Goal: Transaction & Acquisition: Purchase product/service

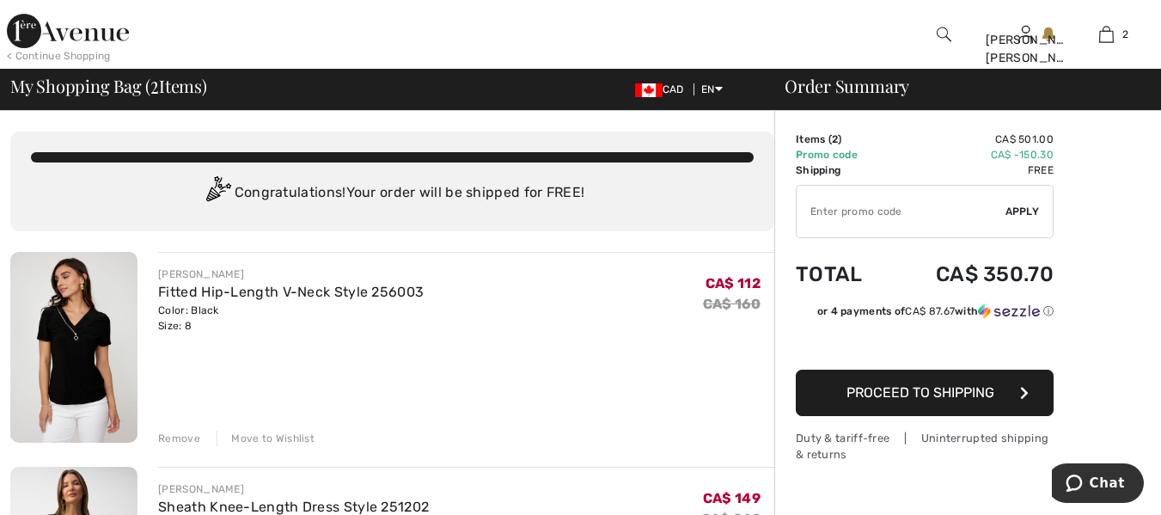
drag, startPoint x: 1173, startPoint y: 95, endPoint x: 1154, endPoint y: -14, distance: 109.9
click at [1154, 0] on html "We value your privacy We use cookies to enhance your browsing experience, serve…" at bounding box center [580, 257] width 1161 height 515
click at [77, 35] on img at bounding box center [68, 31] width 122 height 34
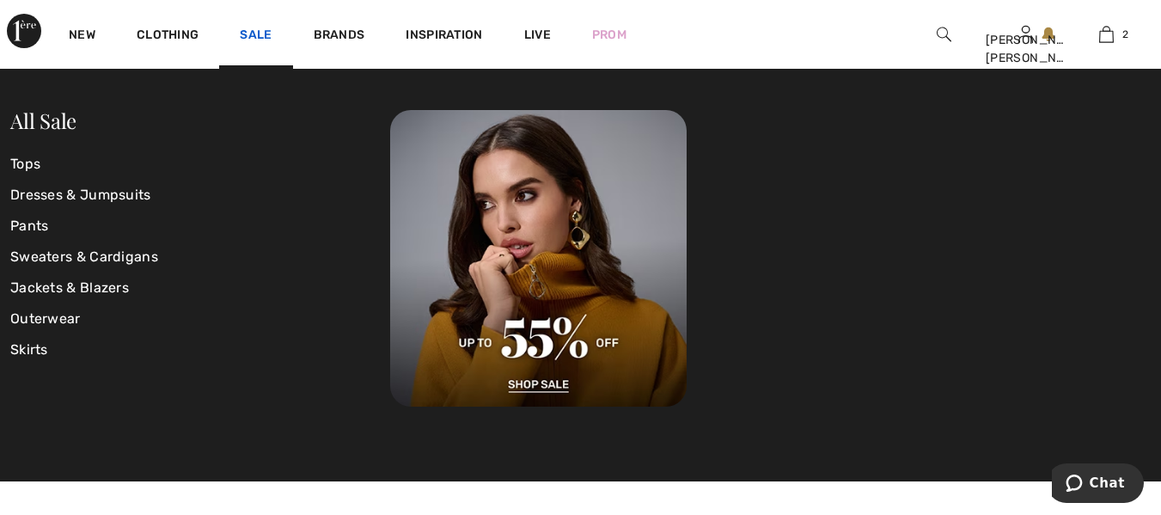
click at [262, 36] on link "Sale" at bounding box center [256, 36] width 32 height 18
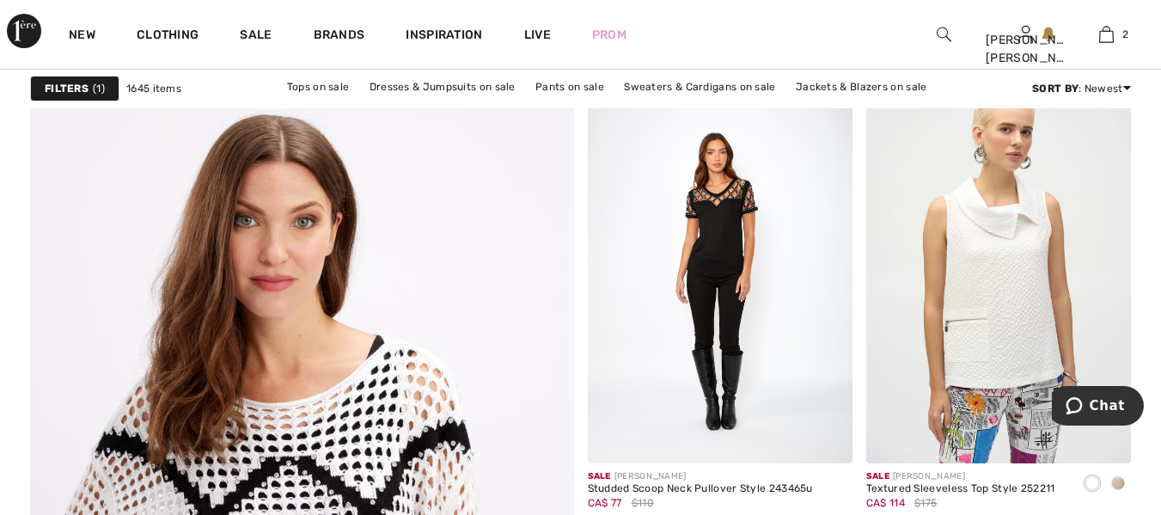
scroll to position [4221, 0]
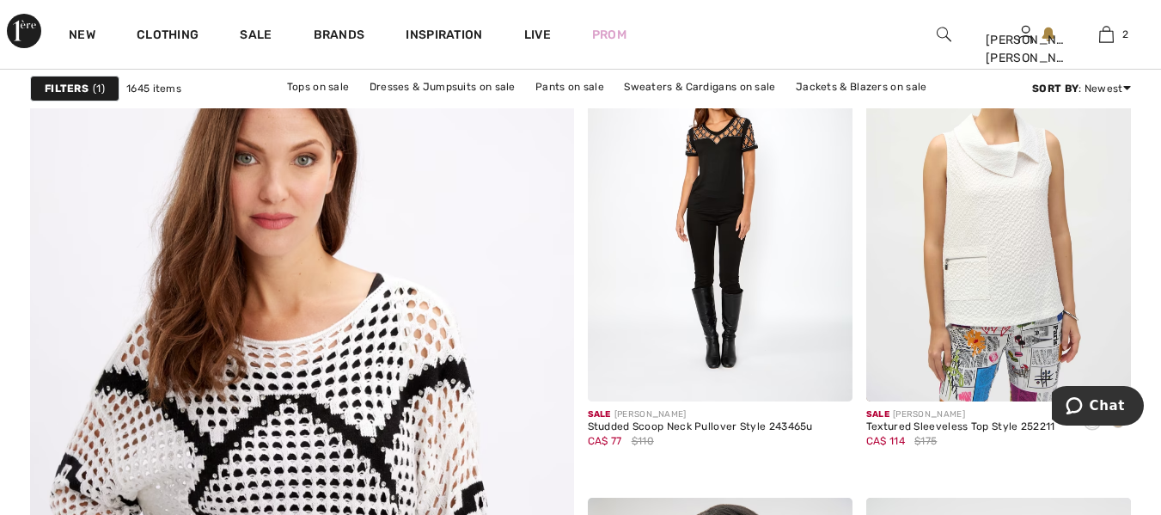
drag, startPoint x: 1167, startPoint y: 28, endPoint x: 1154, endPoint y: 263, distance: 234.9
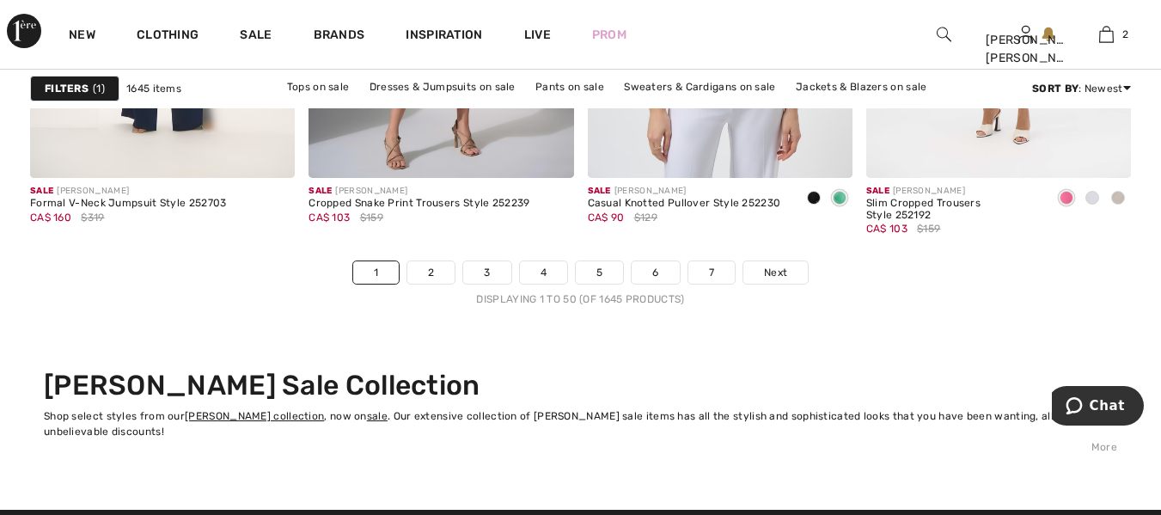
scroll to position [7715, 0]
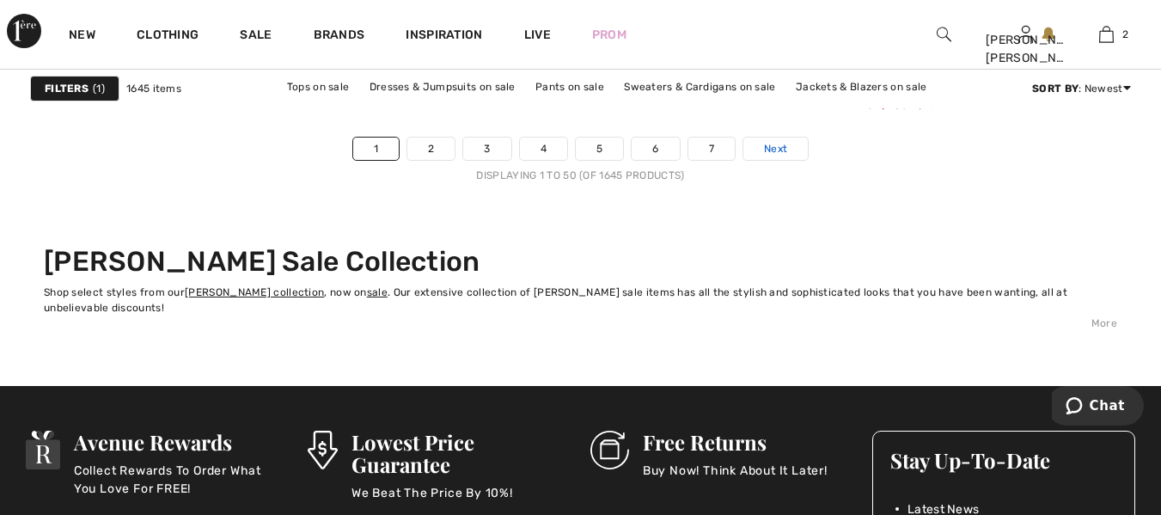
click at [770, 152] on span "Next" at bounding box center [775, 148] width 23 height 15
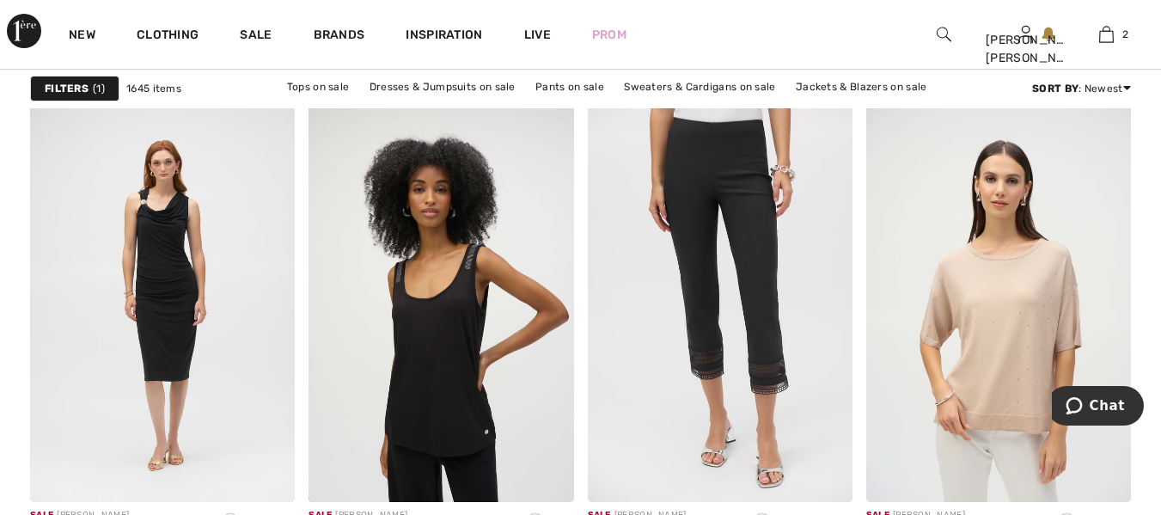
scroll to position [1639, 0]
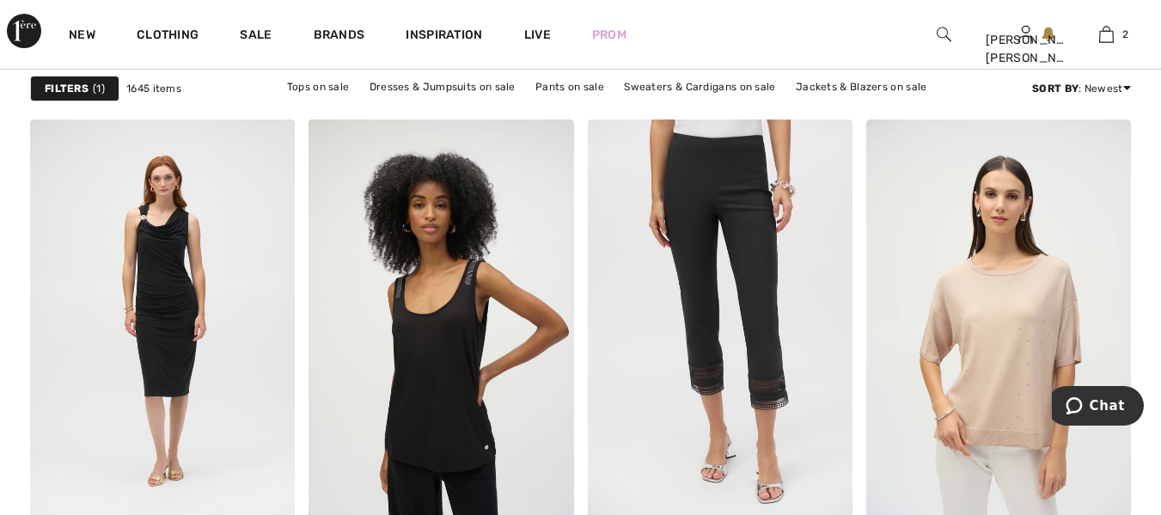
drag, startPoint x: 0, startPoint y: 0, endPoint x: 1173, endPoint y: 123, distance: 1179.3
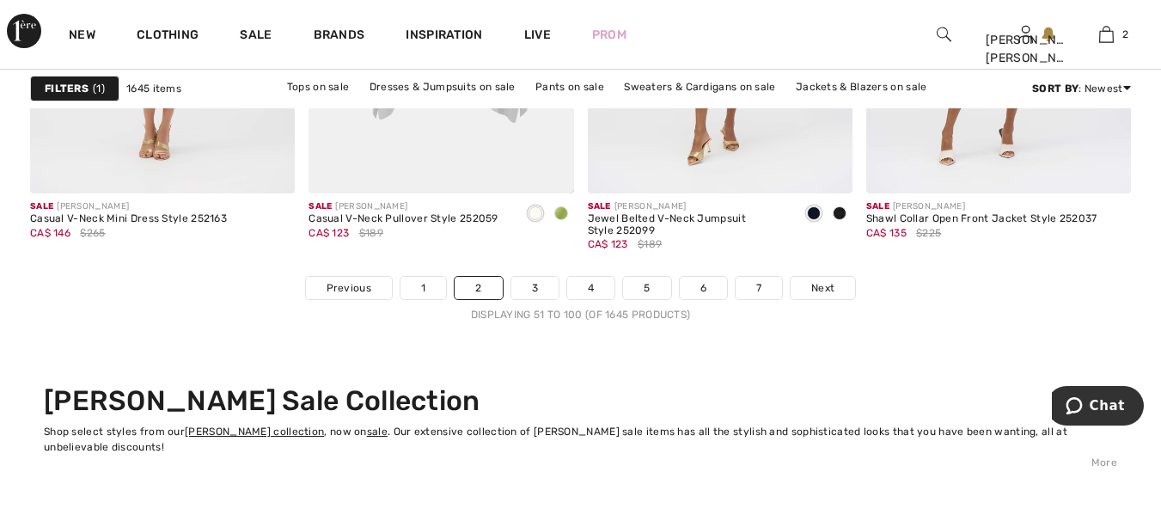
scroll to position [7746, 0]
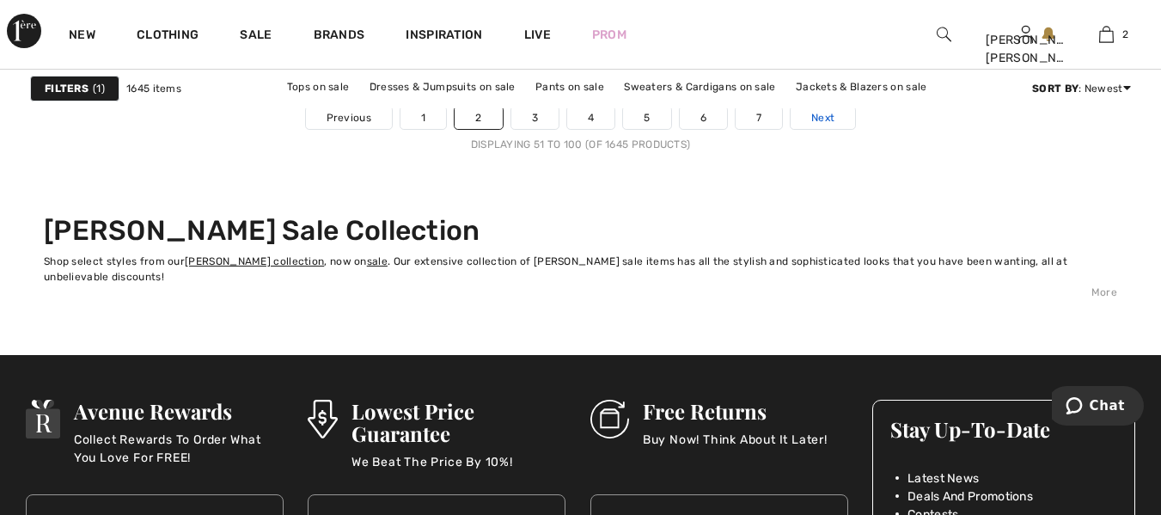
click at [820, 120] on span "Next" at bounding box center [822, 117] width 23 height 15
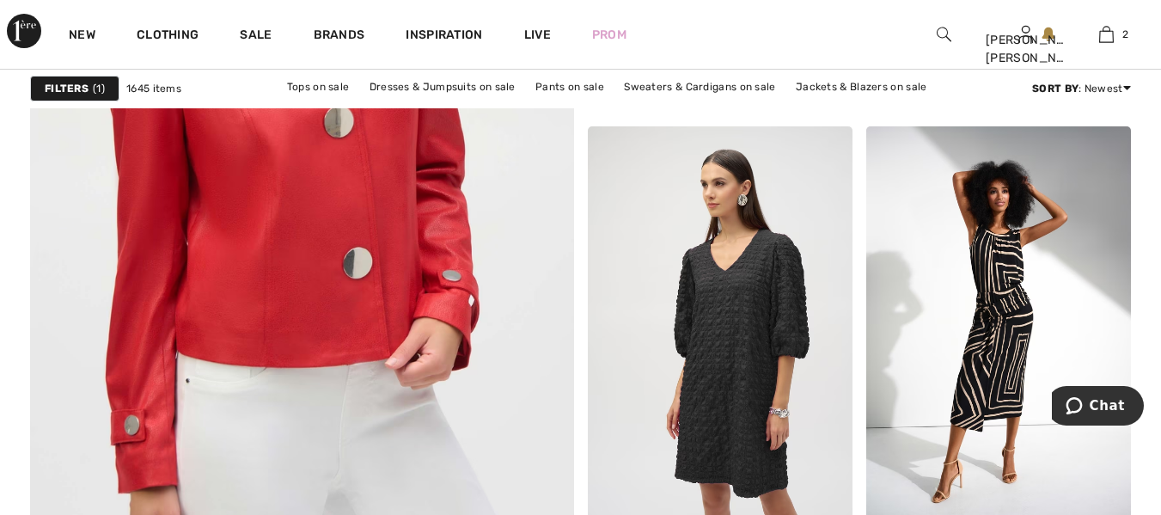
scroll to position [4623, 0]
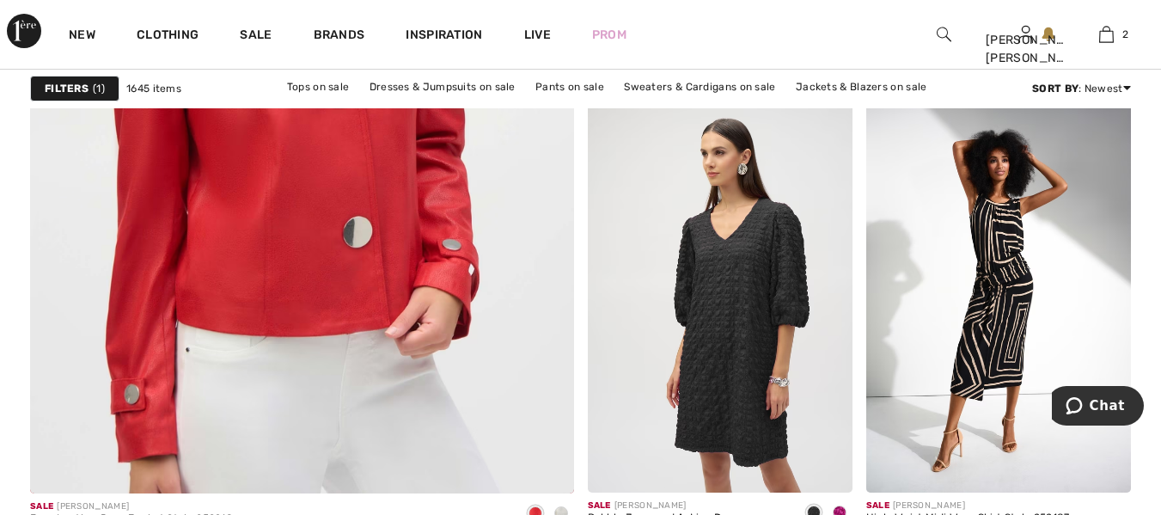
drag, startPoint x: 1165, startPoint y: 25, endPoint x: 1162, endPoint y: 282, distance: 256.9
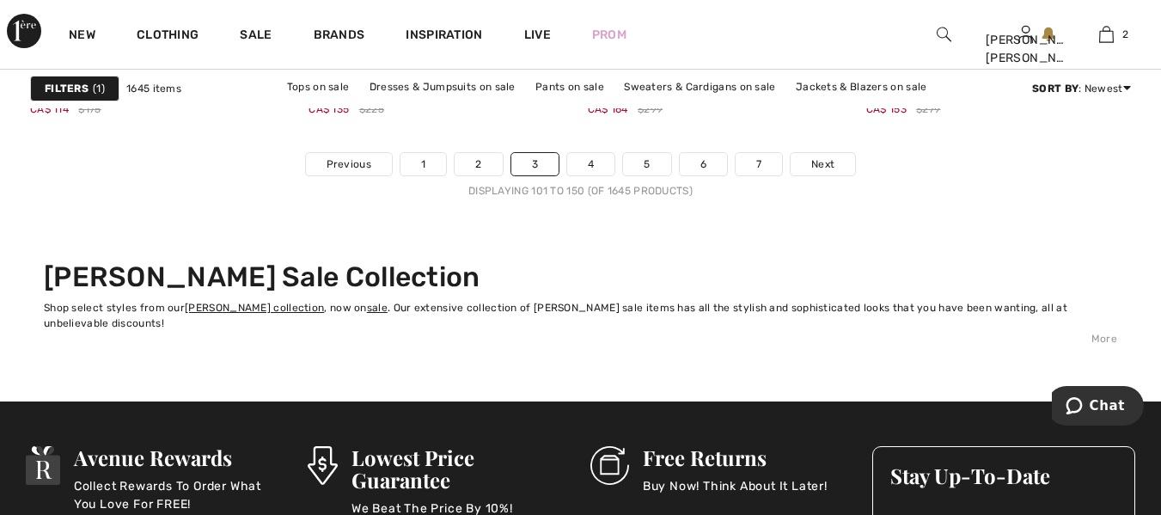
scroll to position [7715, 0]
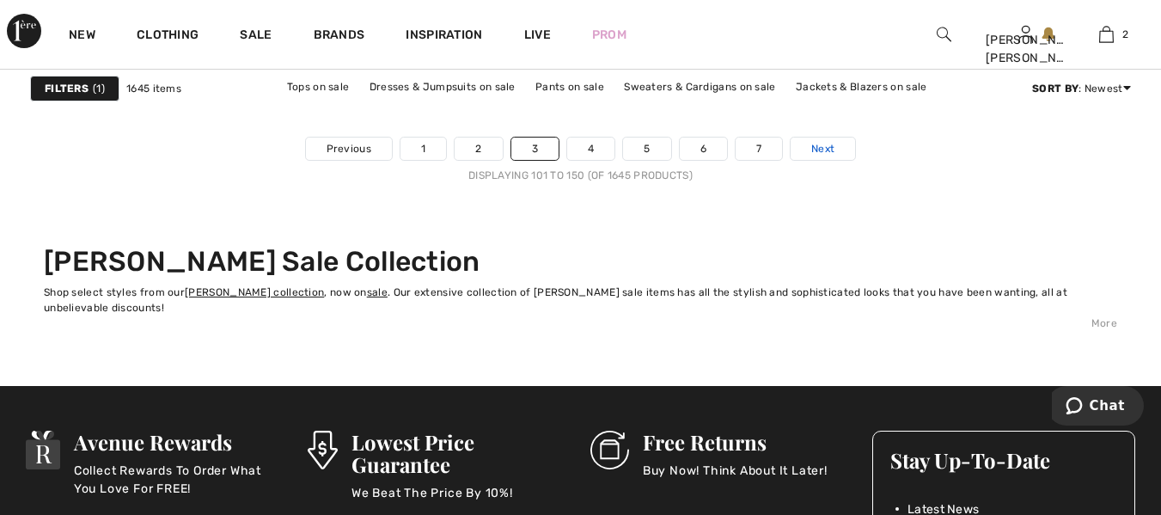
click at [834, 141] on span "Next" at bounding box center [822, 148] width 23 height 15
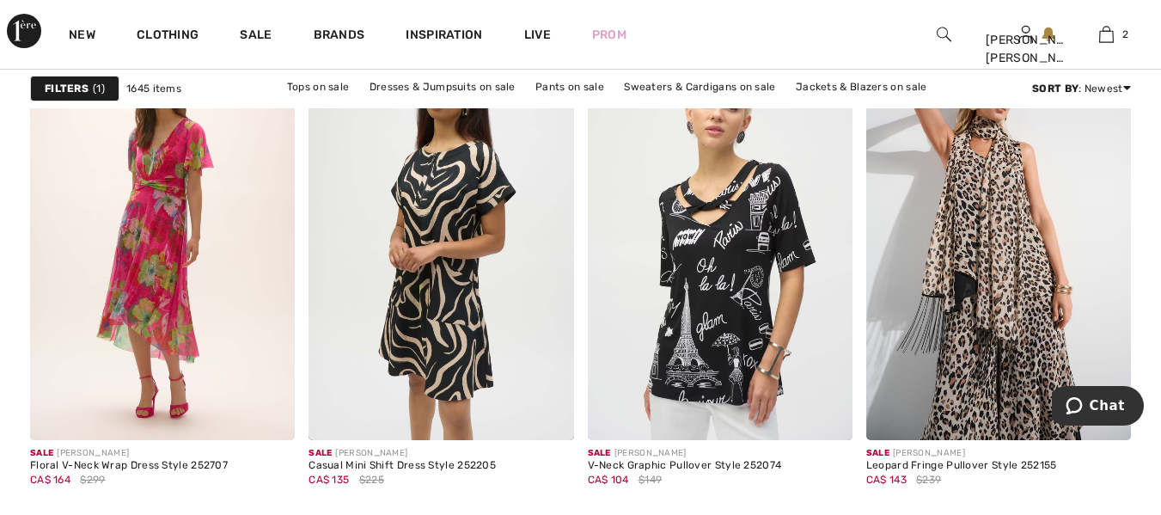
scroll to position [1145, 0]
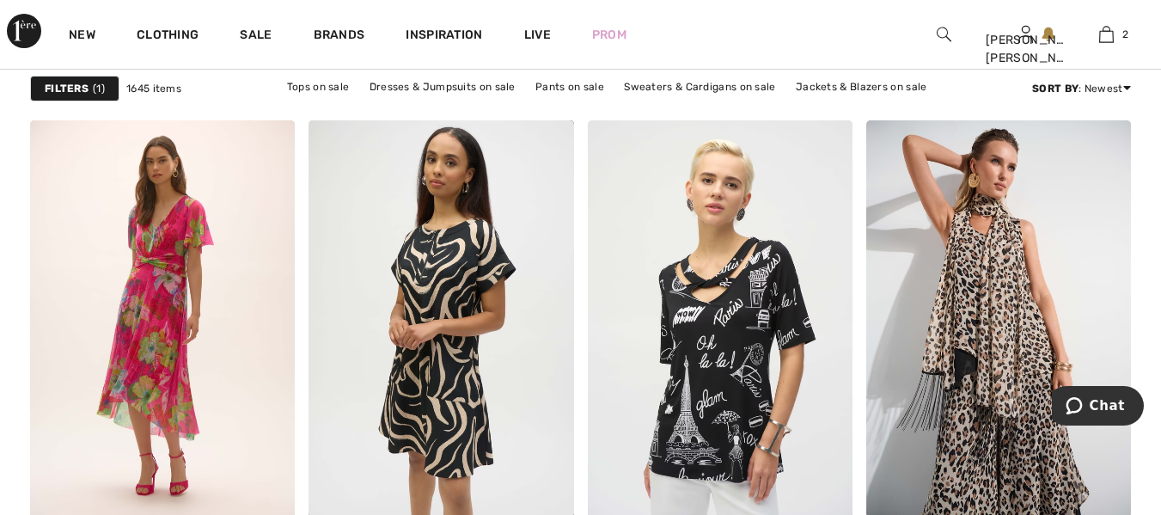
drag, startPoint x: 1168, startPoint y: 23, endPoint x: 1173, endPoint y: 87, distance: 63.8
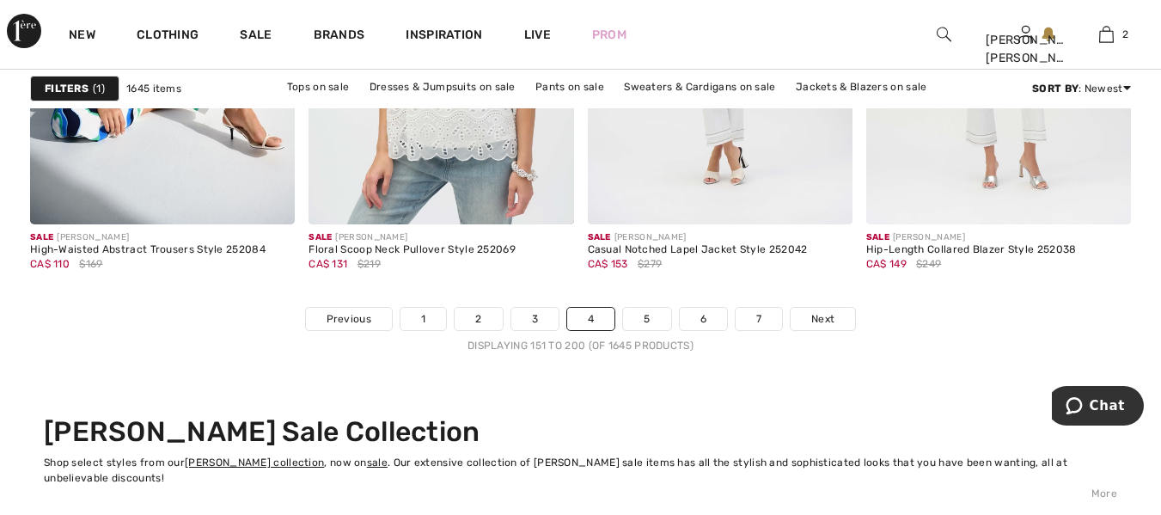
scroll to position [7514, 0]
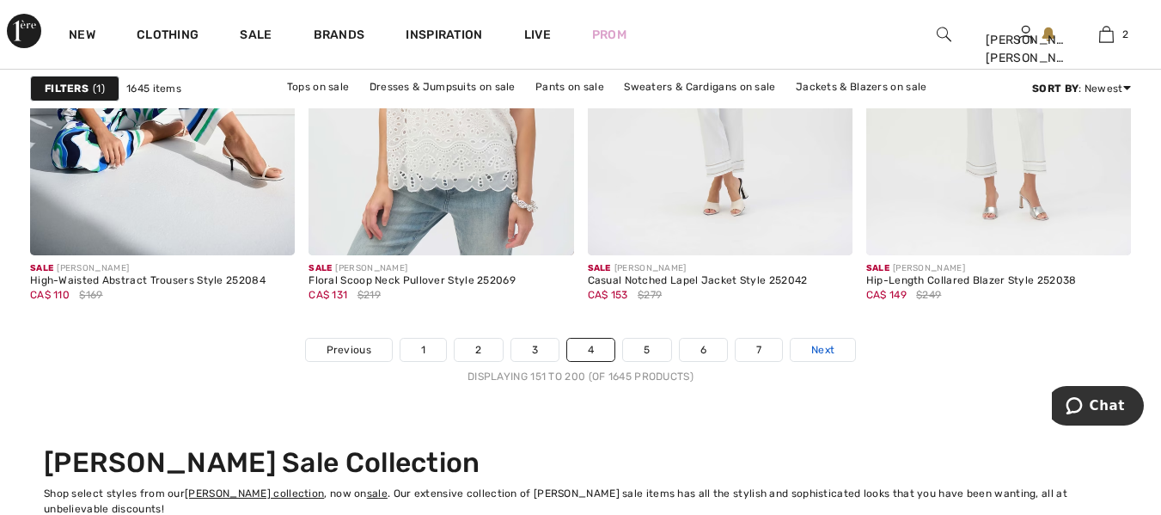
click at [827, 352] on span "Next" at bounding box center [822, 349] width 23 height 15
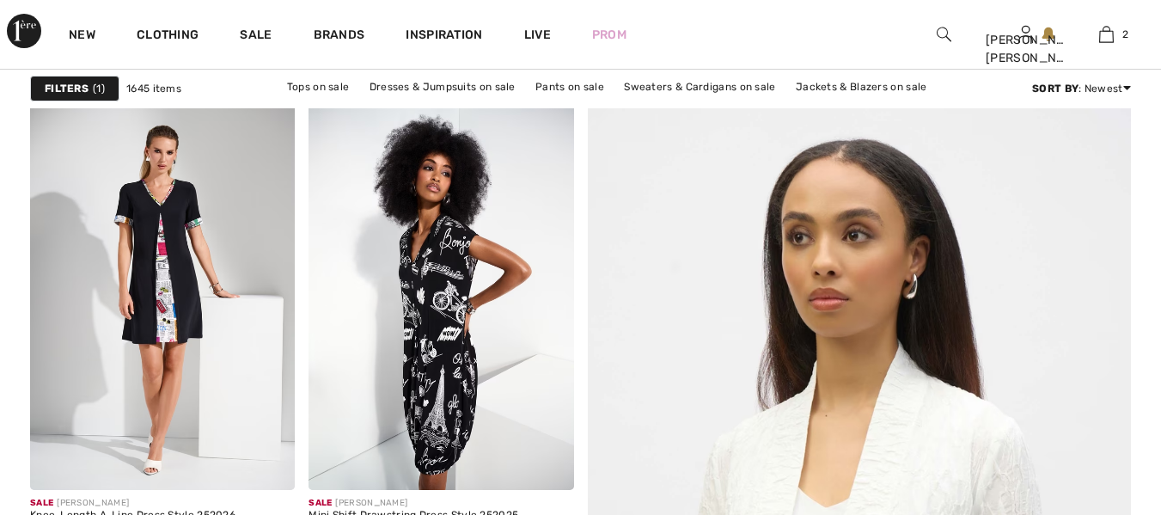
scroll to position [200, 0]
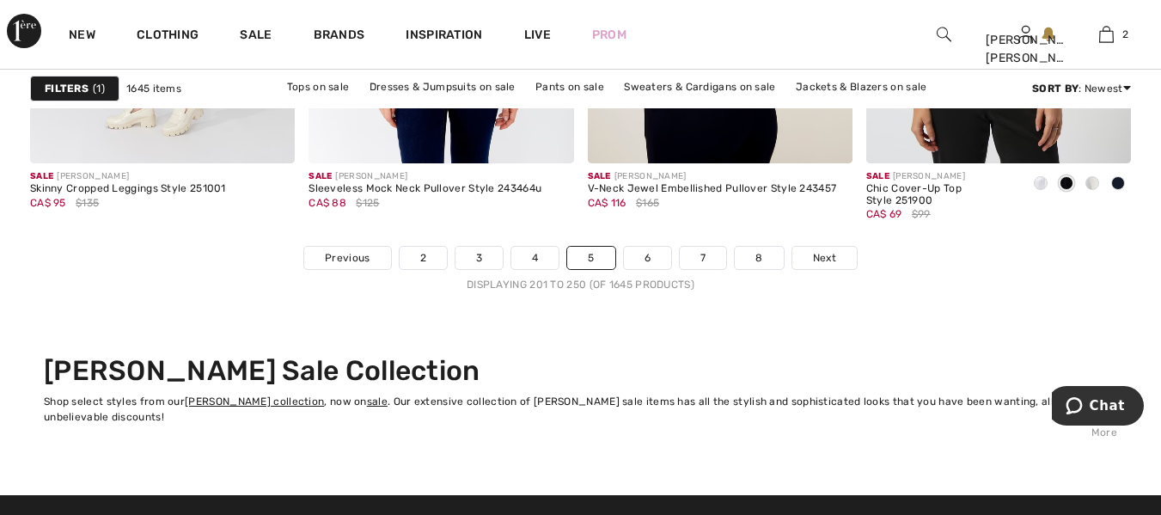
scroll to position [7575, 0]
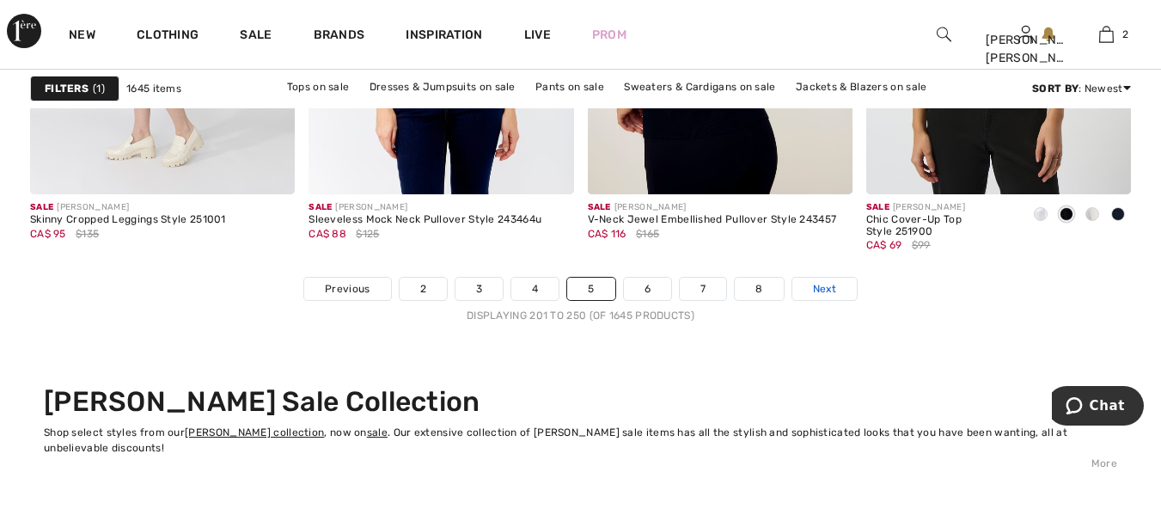
click at [831, 294] on span "Next" at bounding box center [824, 288] width 23 height 15
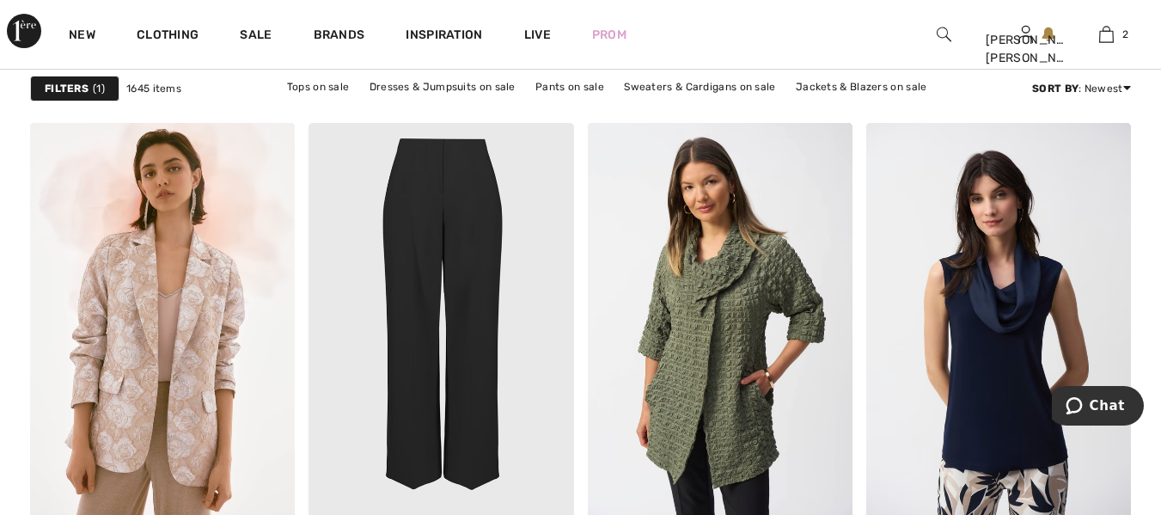
scroll to position [6355, 0]
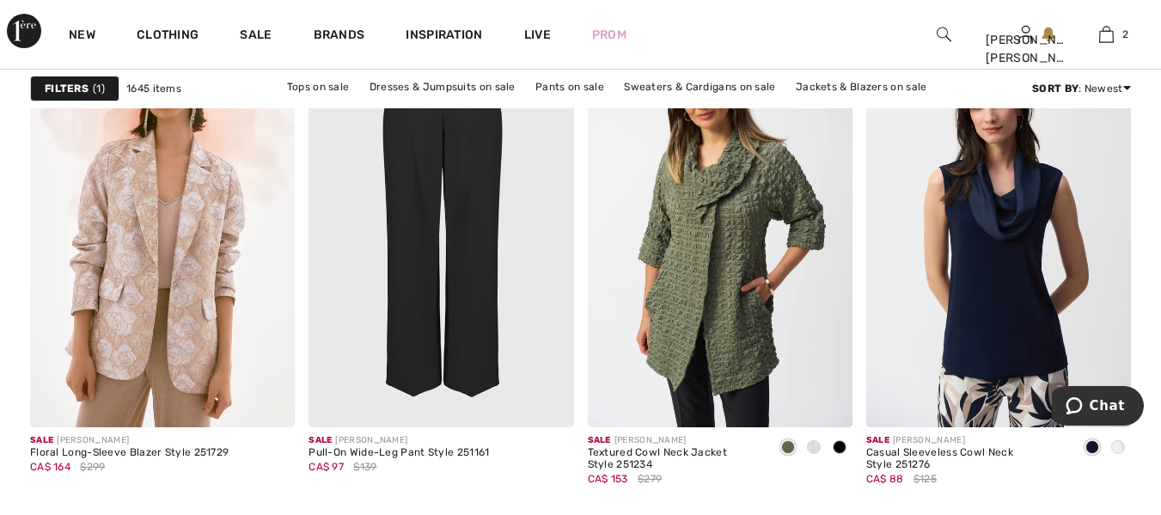
drag, startPoint x: 0, startPoint y: 0, endPoint x: 1173, endPoint y: 378, distance: 1232.3
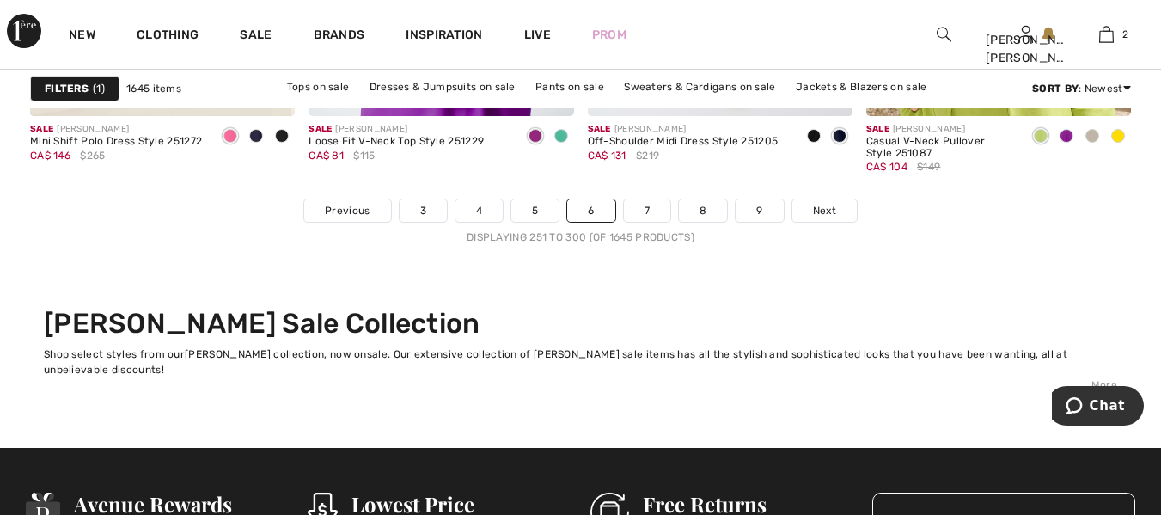
scroll to position [7638, 0]
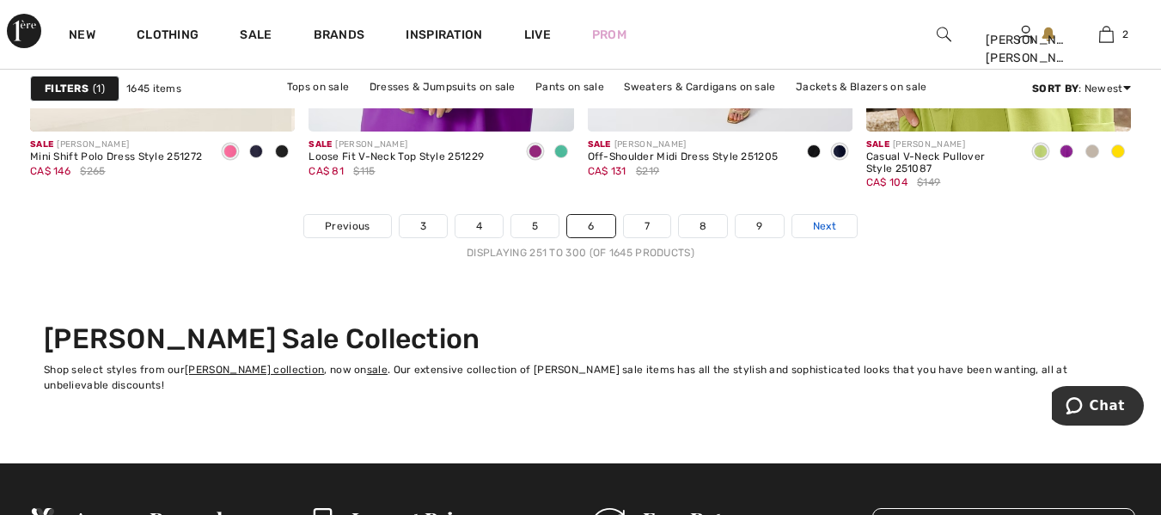
click at [831, 229] on span "Next" at bounding box center [824, 225] width 23 height 15
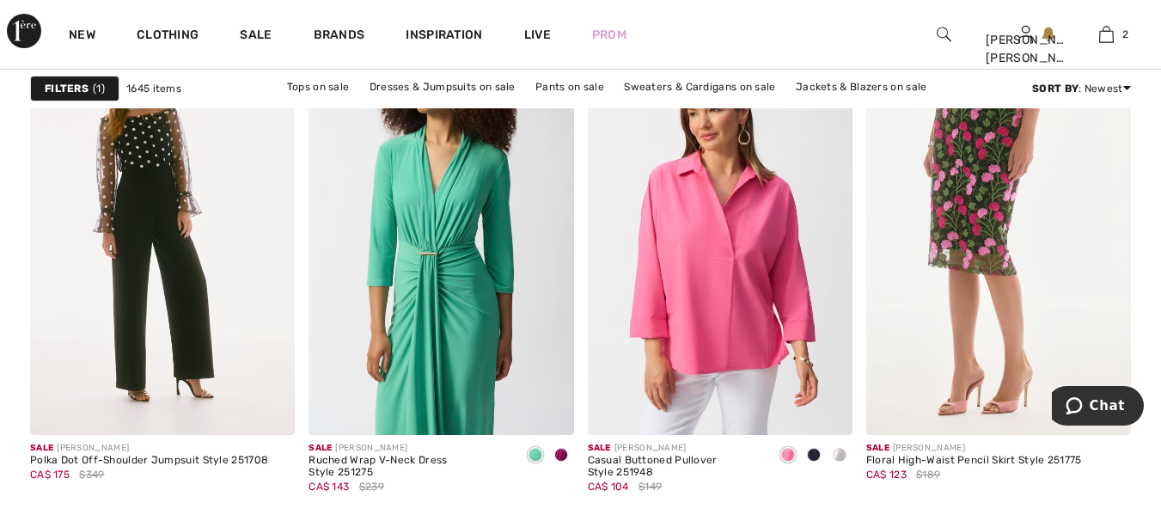
scroll to position [2443, 0]
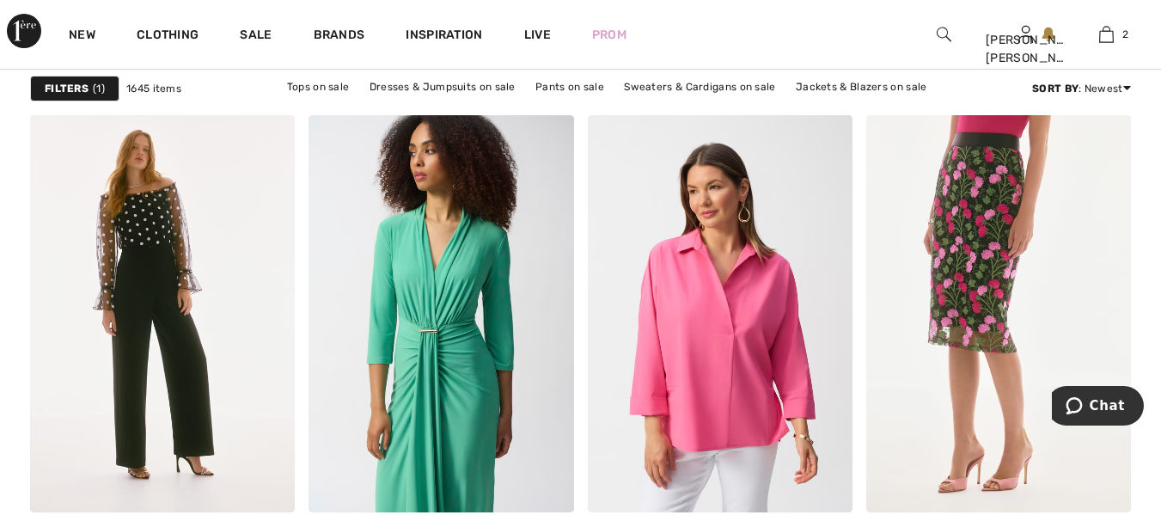
drag, startPoint x: 1168, startPoint y: 22, endPoint x: 1173, endPoint y: 158, distance: 135.9
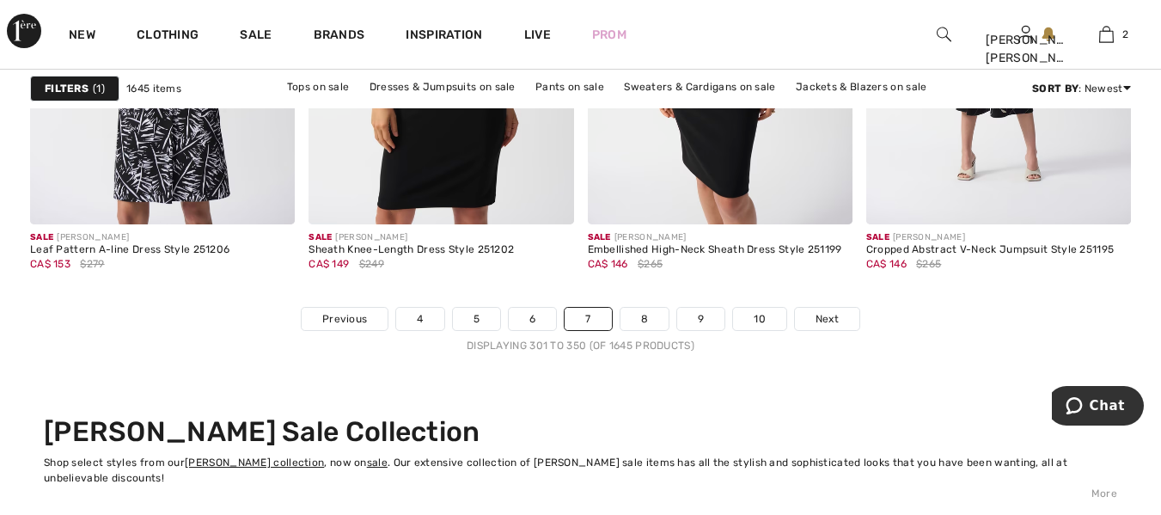
scroll to position [7561, 0]
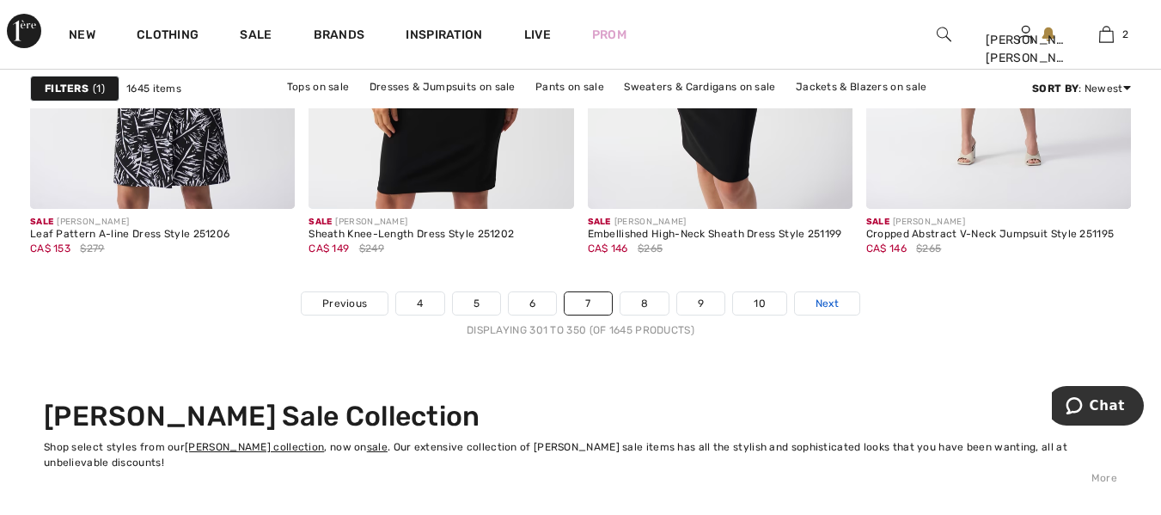
click at [825, 296] on span "Next" at bounding box center [826, 303] width 23 height 15
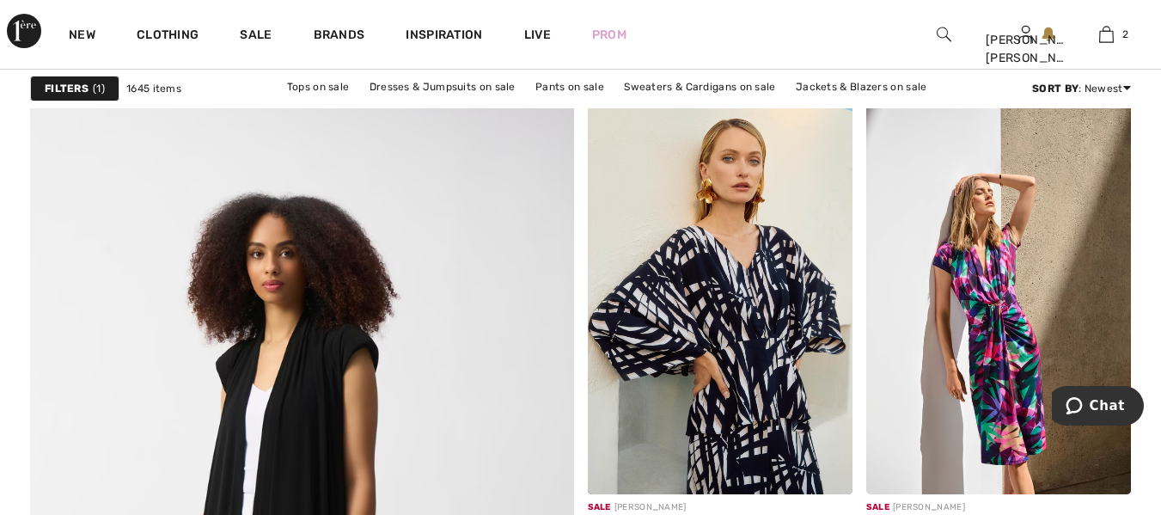
scroll to position [4174, 0]
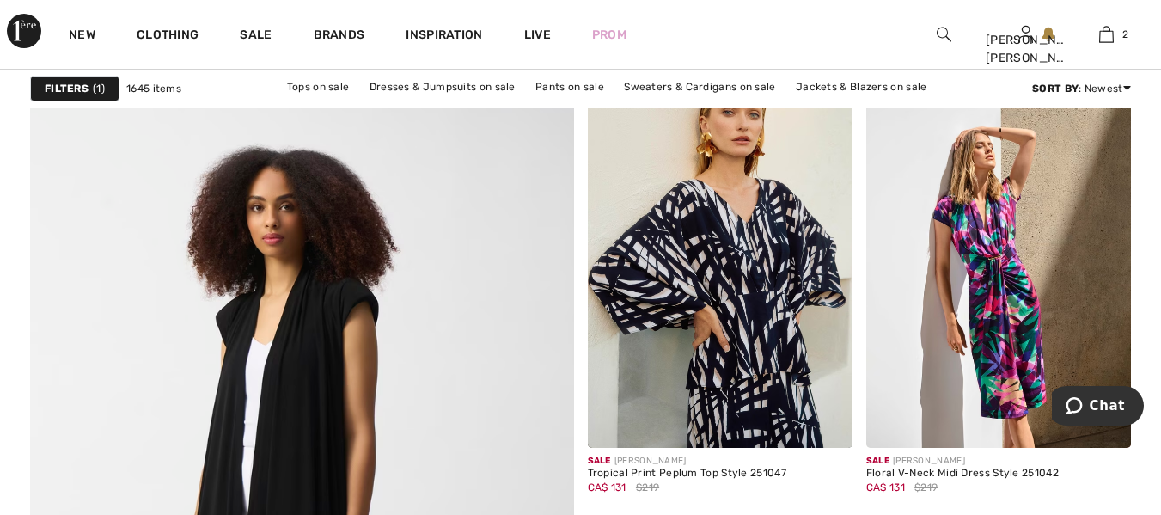
drag, startPoint x: 1166, startPoint y: 21, endPoint x: 1155, endPoint y: 253, distance: 233.1
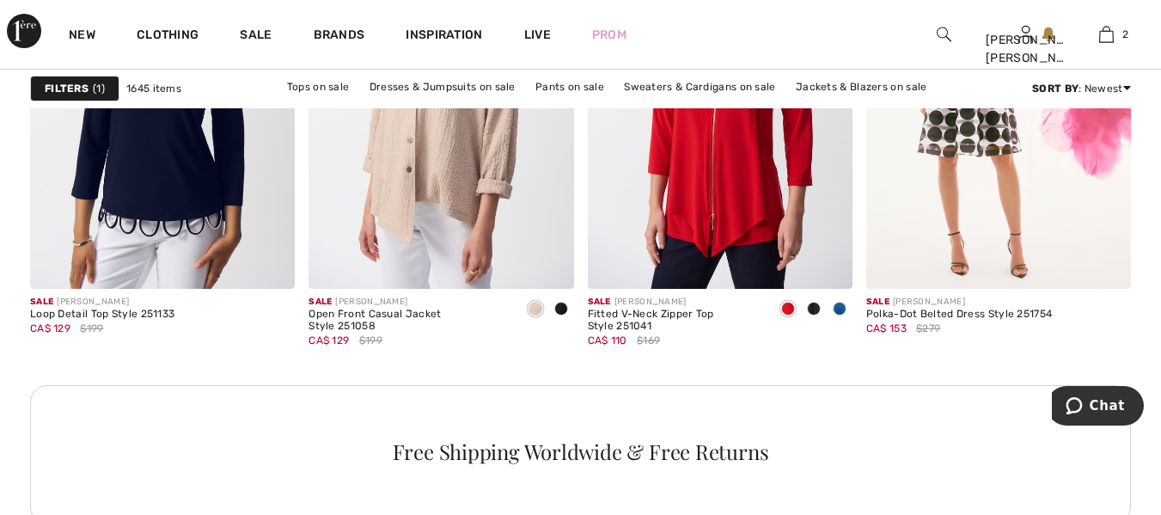
scroll to position [5659, 0]
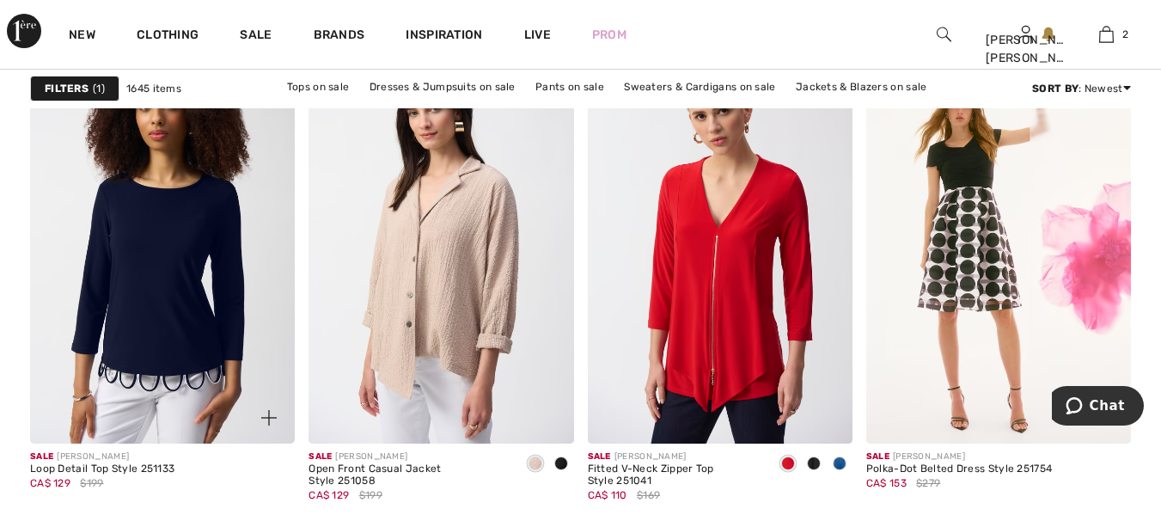
click at [174, 262] on img at bounding box center [162, 244] width 265 height 397
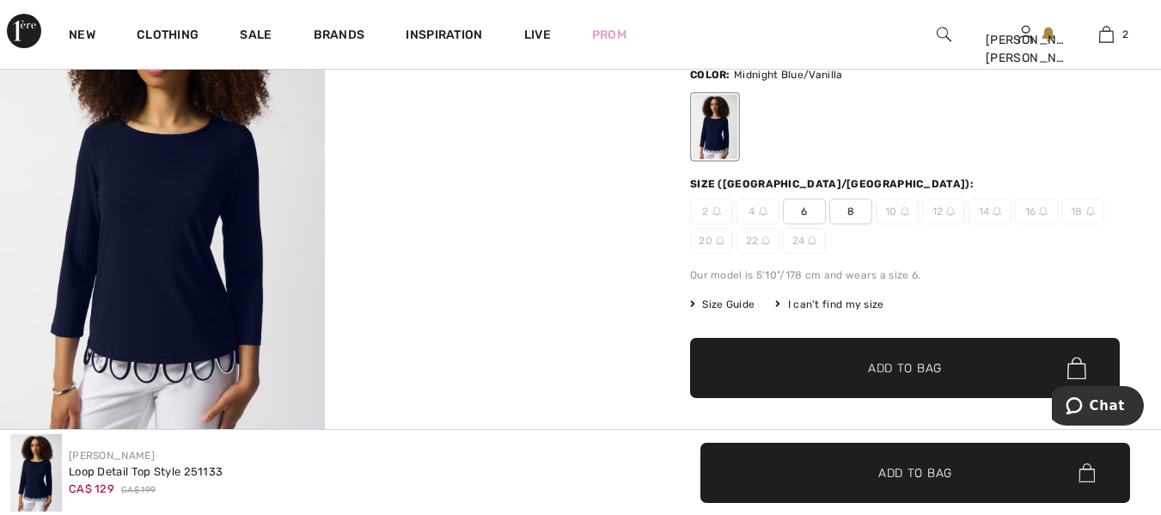
scroll to position [128, 0]
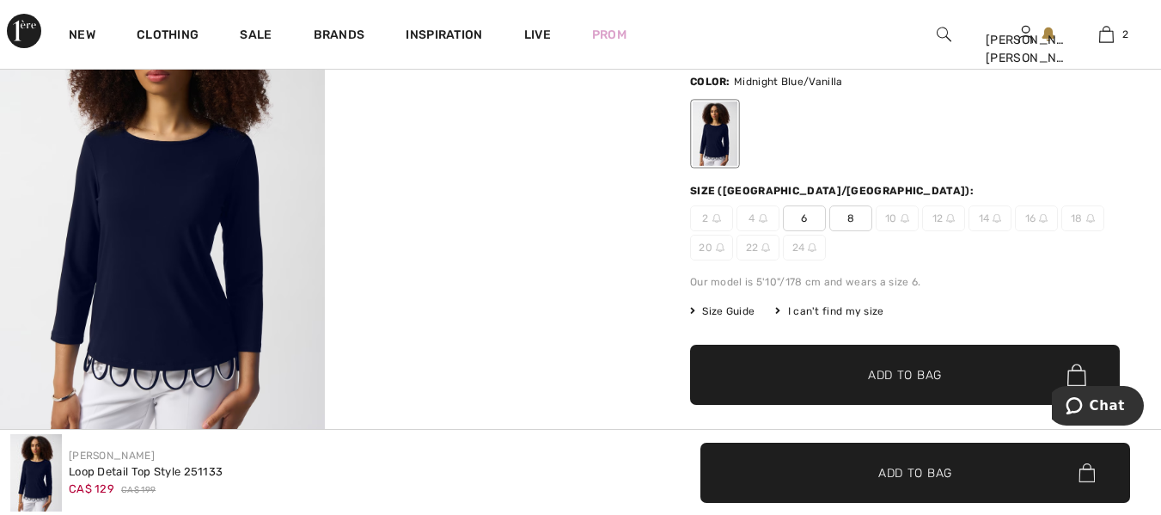
drag, startPoint x: 1173, startPoint y: 34, endPoint x: 1173, endPoint y: 50, distance: 15.5
click at [1160, 50] on html "We value your privacy We use cookies to enhance your browsing experience, serve…" at bounding box center [580, 122] width 1161 height 515
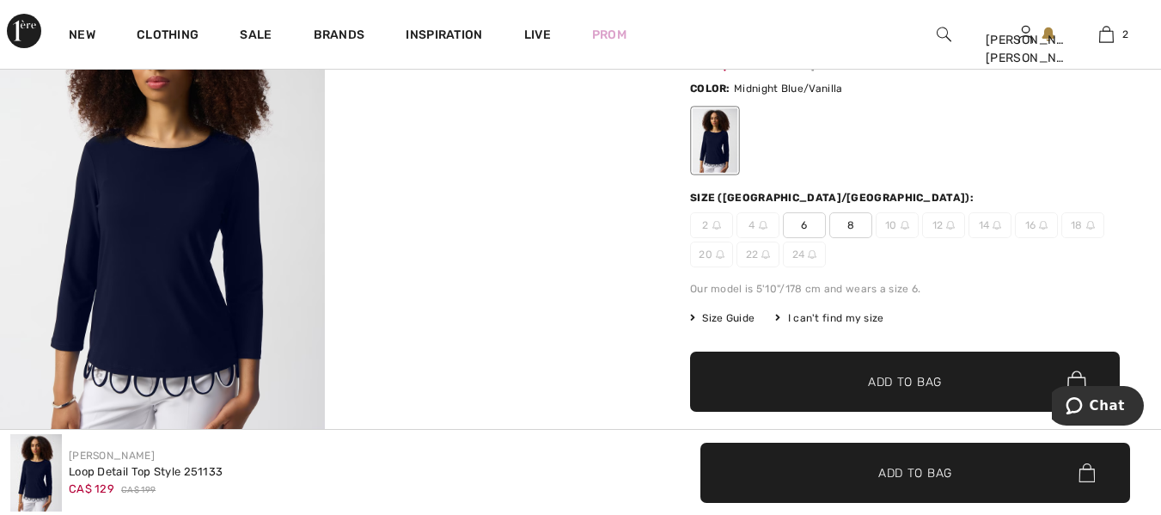
click at [858, 222] on span "8" at bounding box center [850, 225] width 43 height 26
click at [892, 386] on span "Add to Bag" at bounding box center [905, 382] width 74 height 18
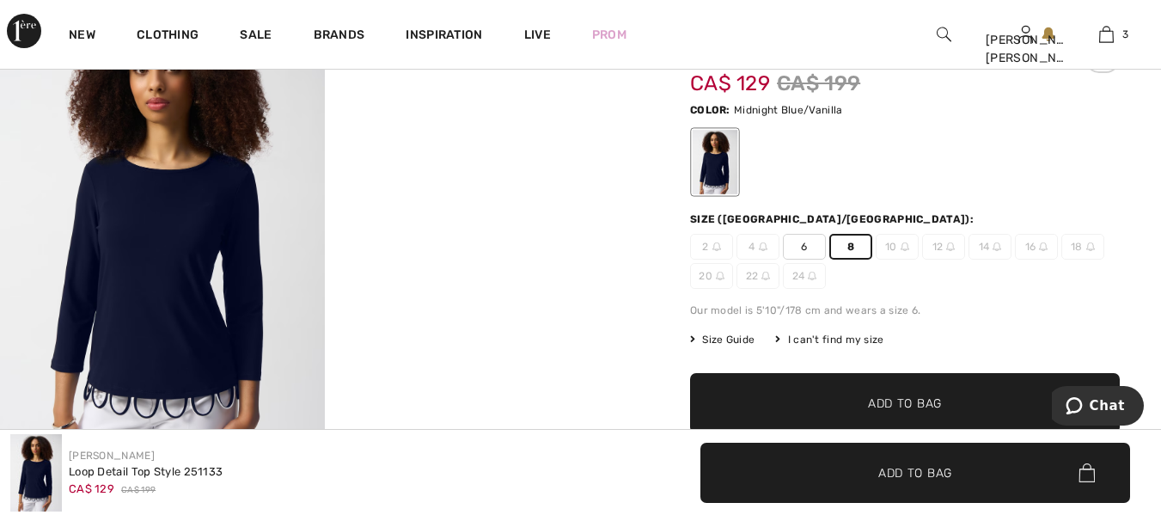
scroll to position [0, 0]
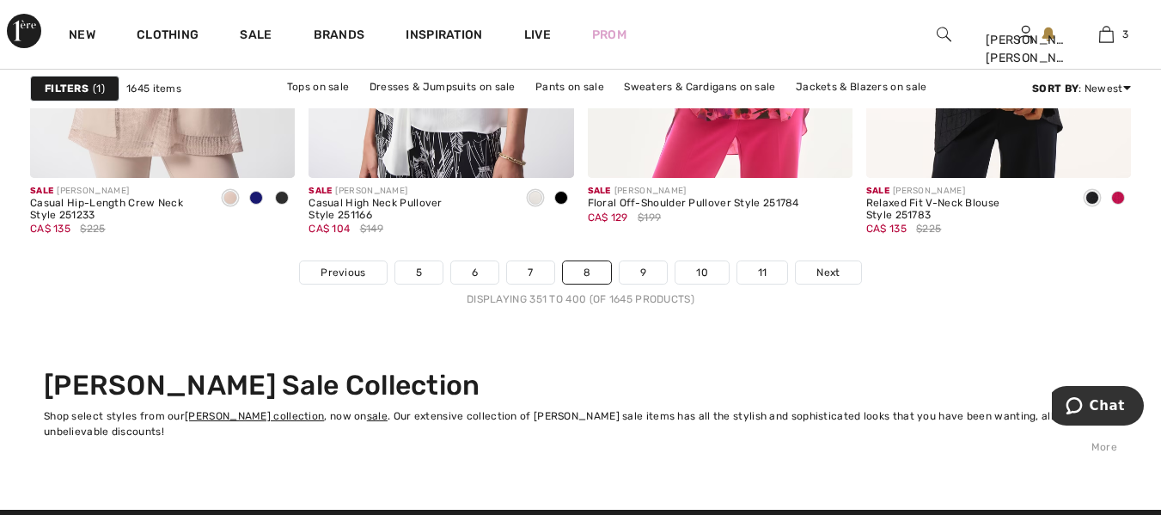
scroll to position [7514, 0]
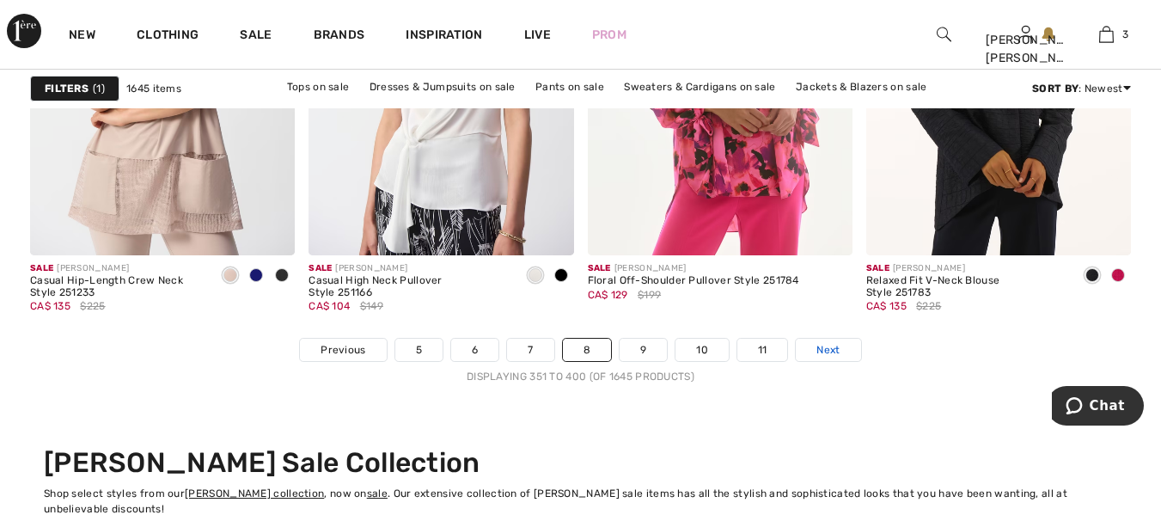
click at [840, 345] on link "Next" at bounding box center [828, 350] width 64 height 22
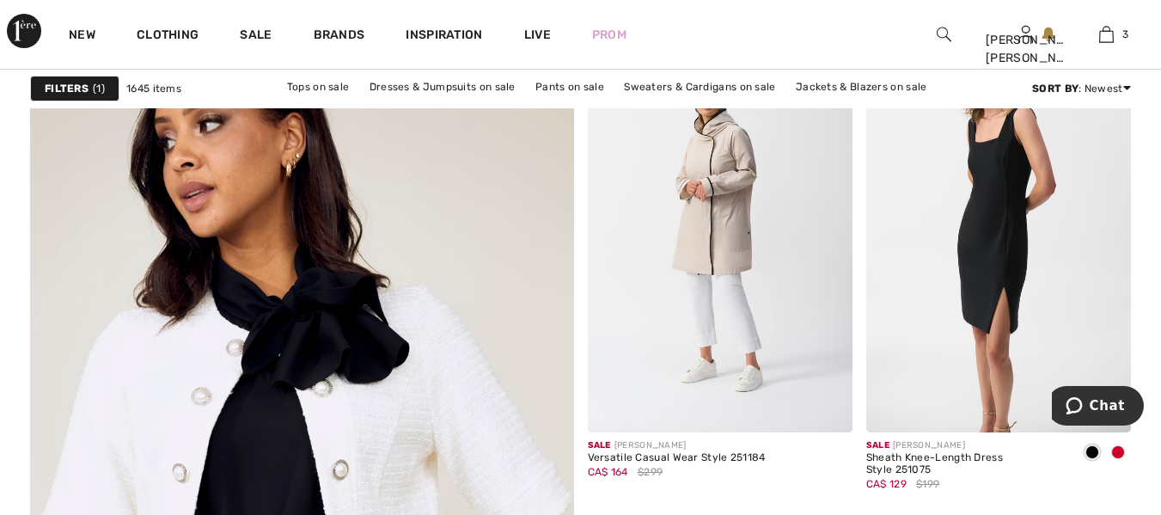
scroll to position [4205, 0]
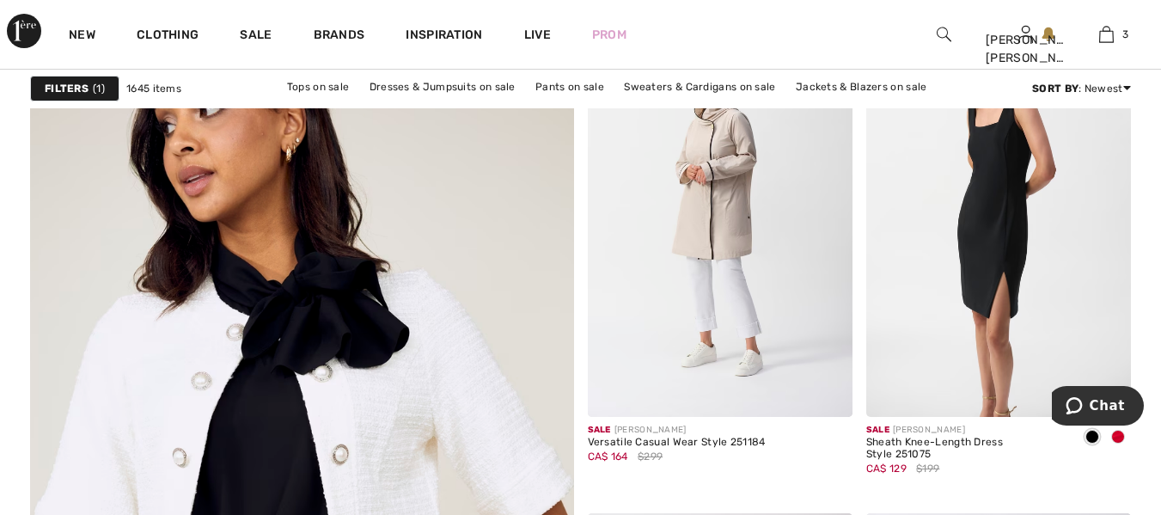
drag, startPoint x: 1166, startPoint y: 23, endPoint x: 1164, endPoint y: 257, distance: 233.7
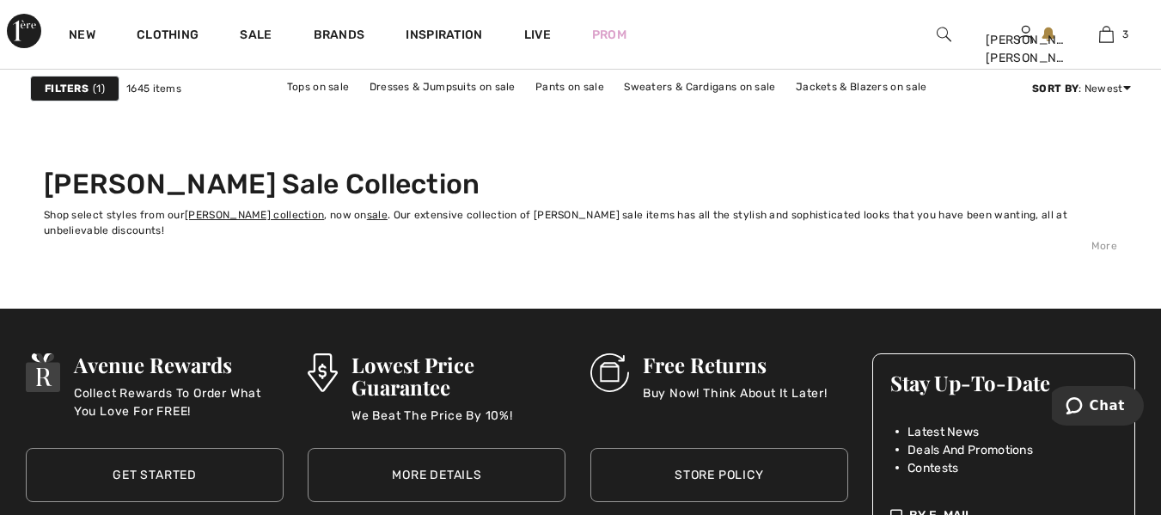
scroll to position [7653, 0]
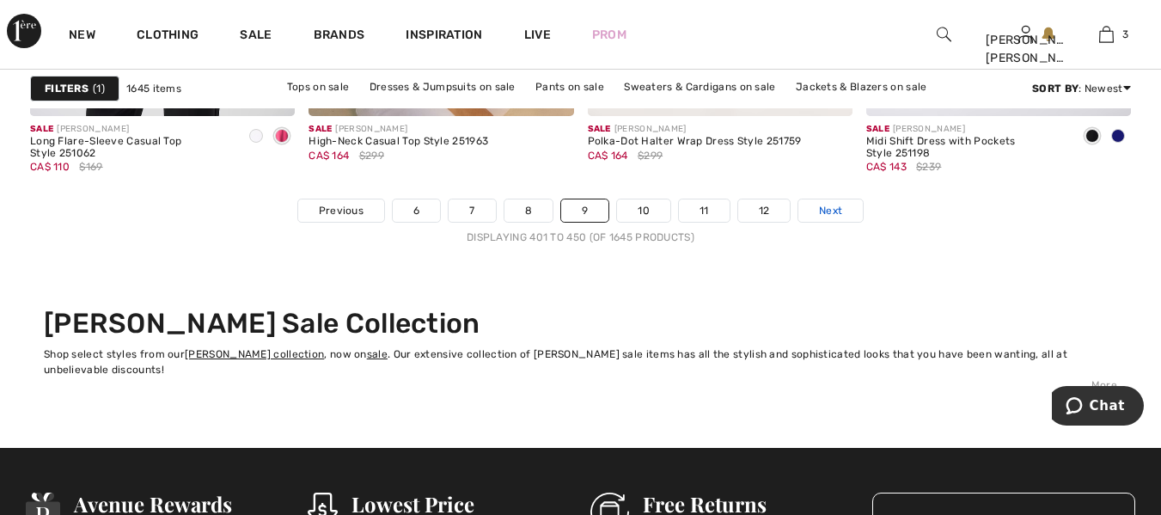
click at [841, 219] on link "Next" at bounding box center [830, 210] width 64 height 22
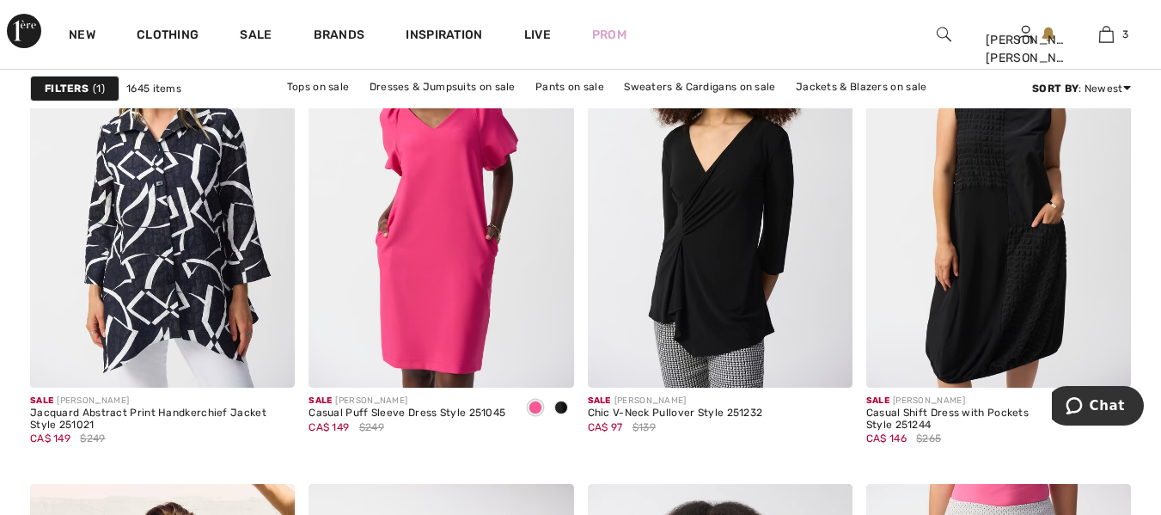
scroll to position [3077, 0]
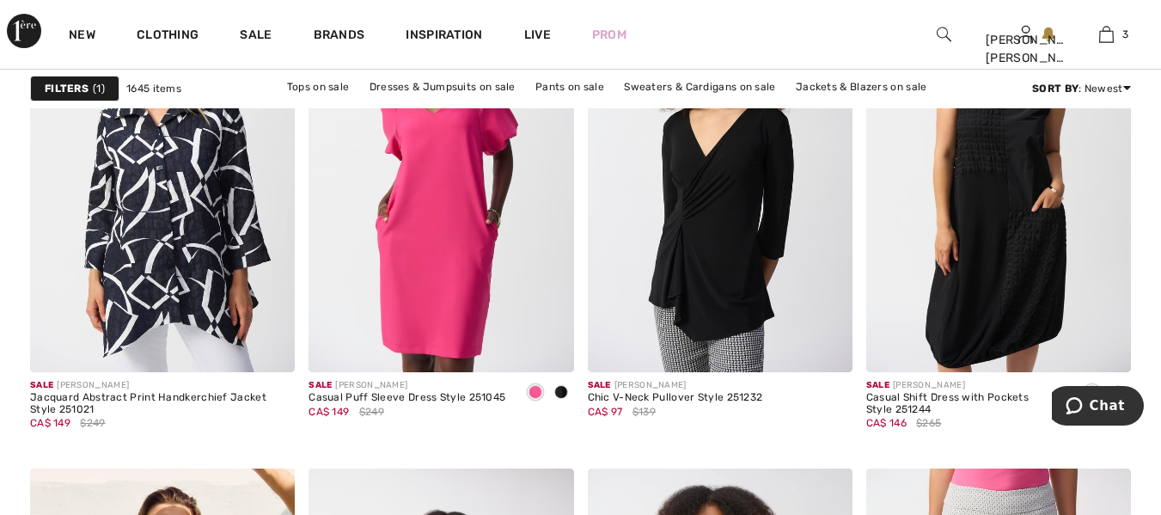
drag, startPoint x: 1170, startPoint y: 32, endPoint x: 1161, endPoint y: 203, distance: 171.3
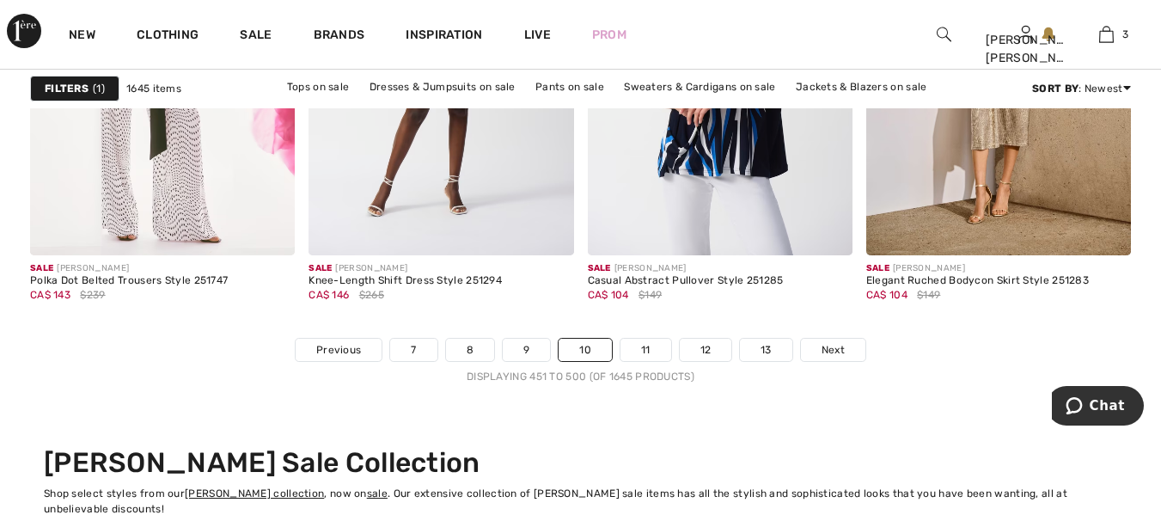
scroll to position [7499, 0]
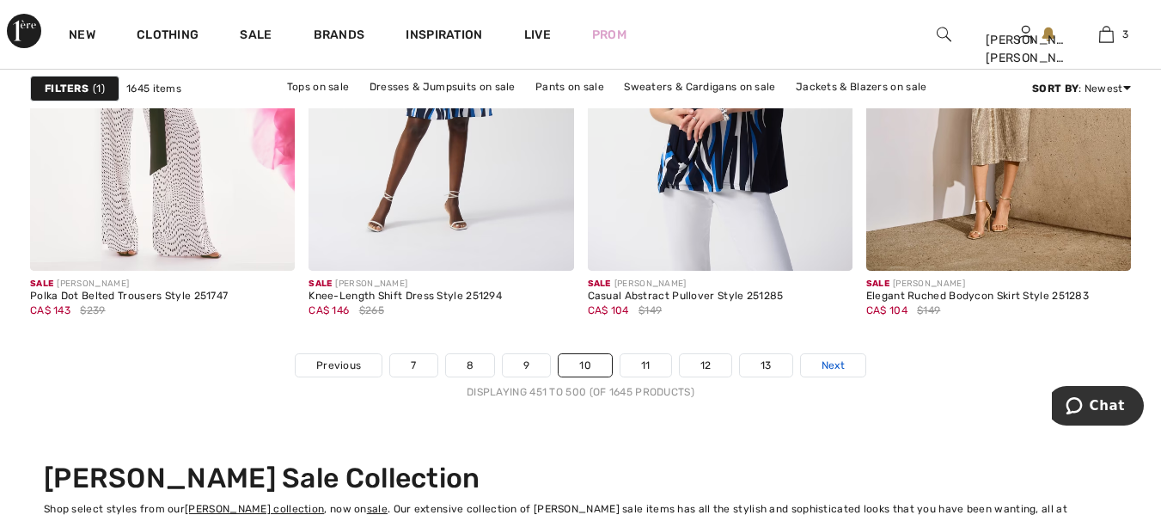
click at [827, 357] on span "Next" at bounding box center [832, 364] width 23 height 15
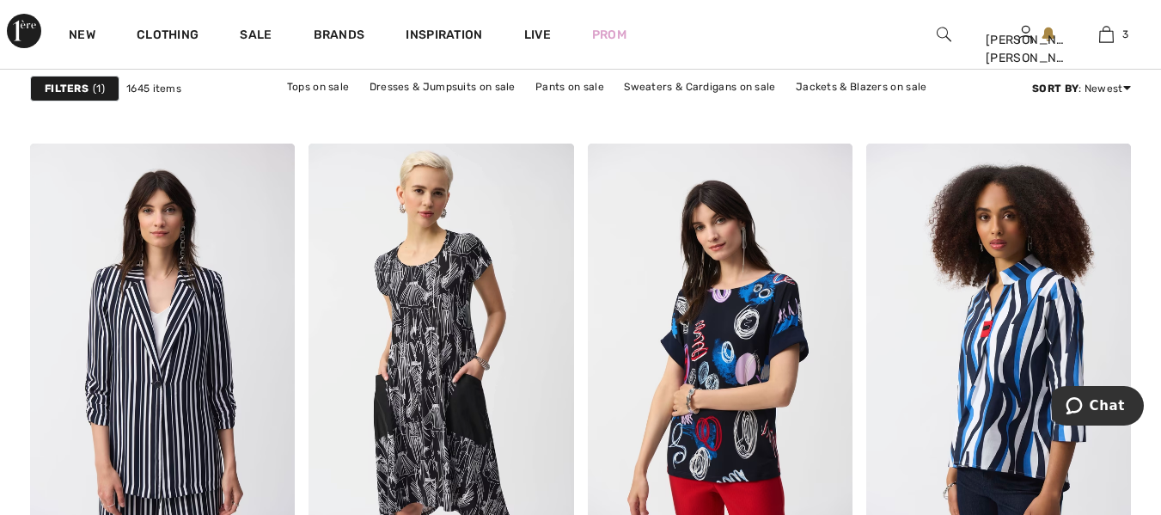
scroll to position [3448, 0]
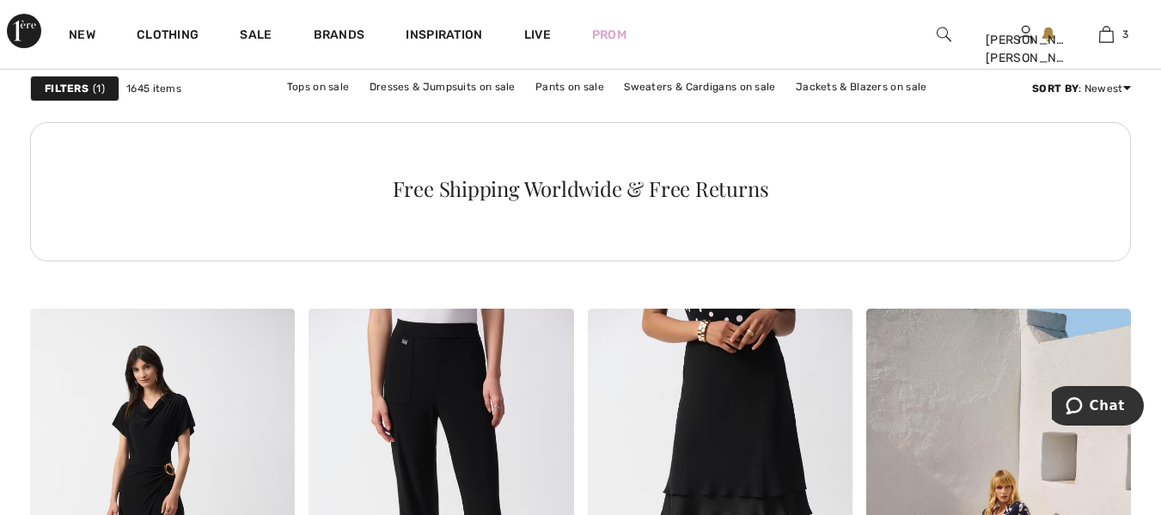
drag, startPoint x: 1167, startPoint y: 32, endPoint x: 76, endPoint y: 7, distance: 1090.7
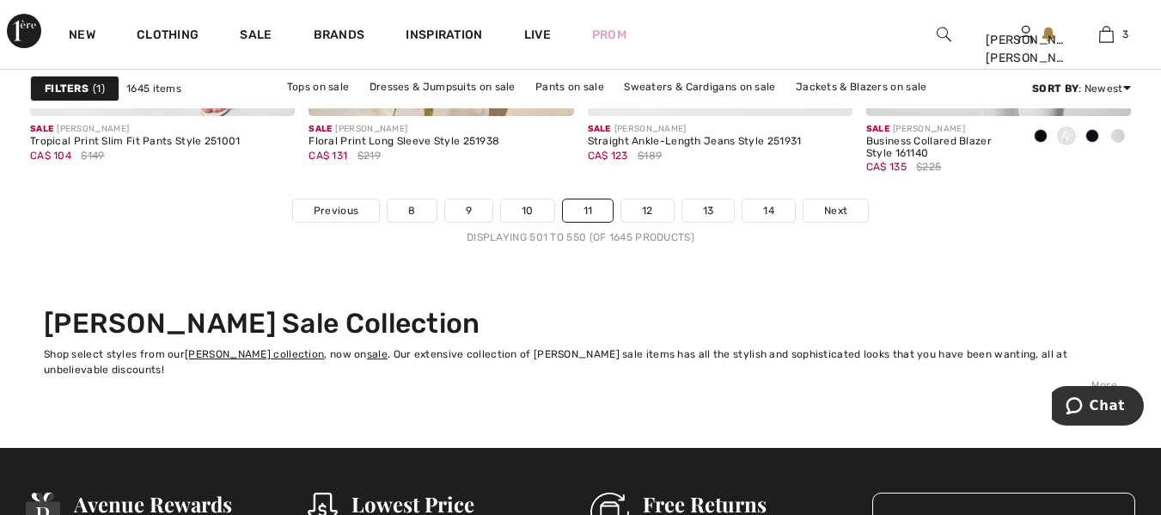
scroll to position [7638, 0]
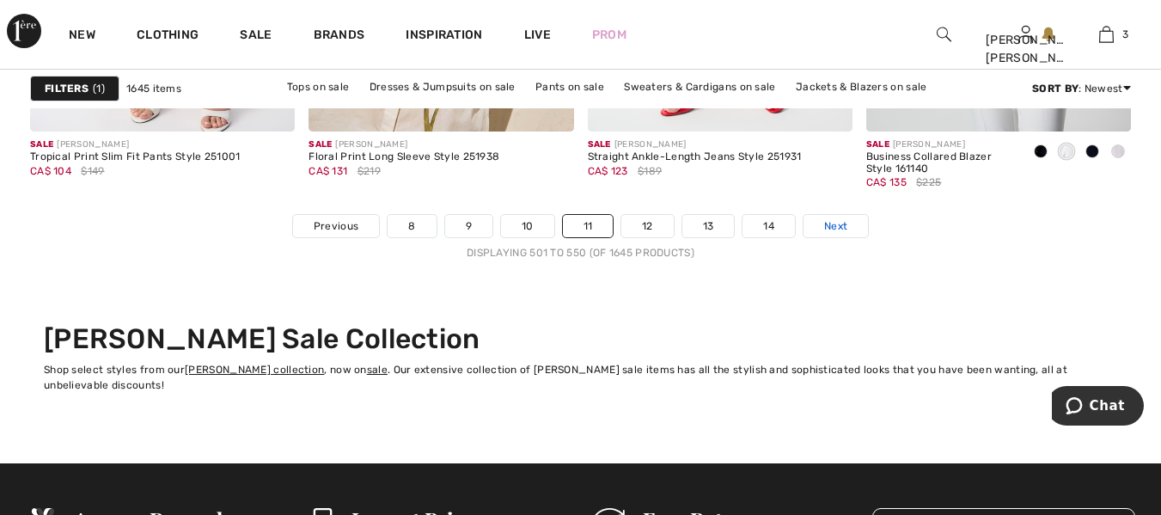
click at [836, 229] on span "Next" at bounding box center [835, 225] width 23 height 15
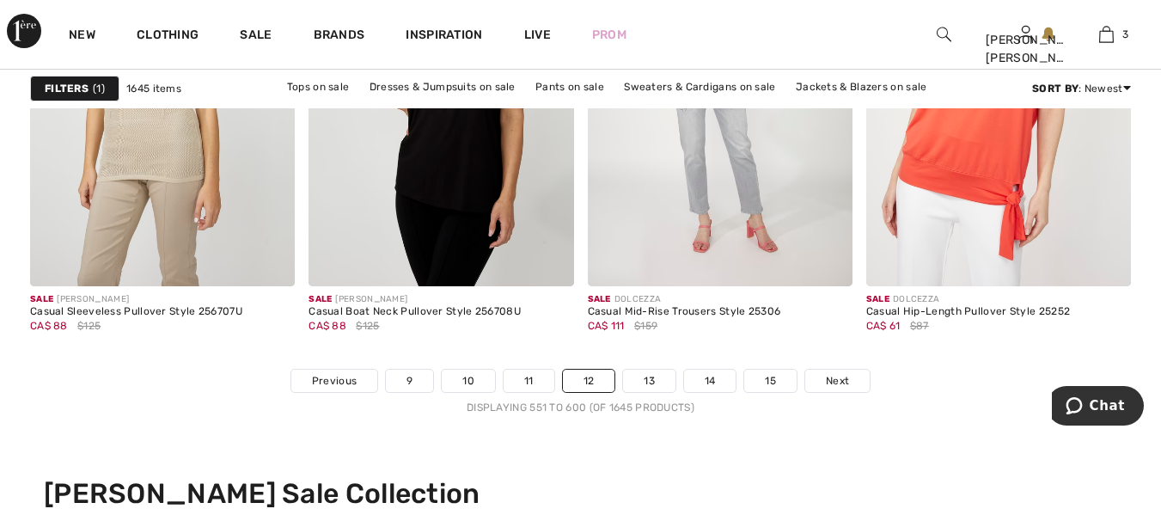
scroll to position [7391, 0]
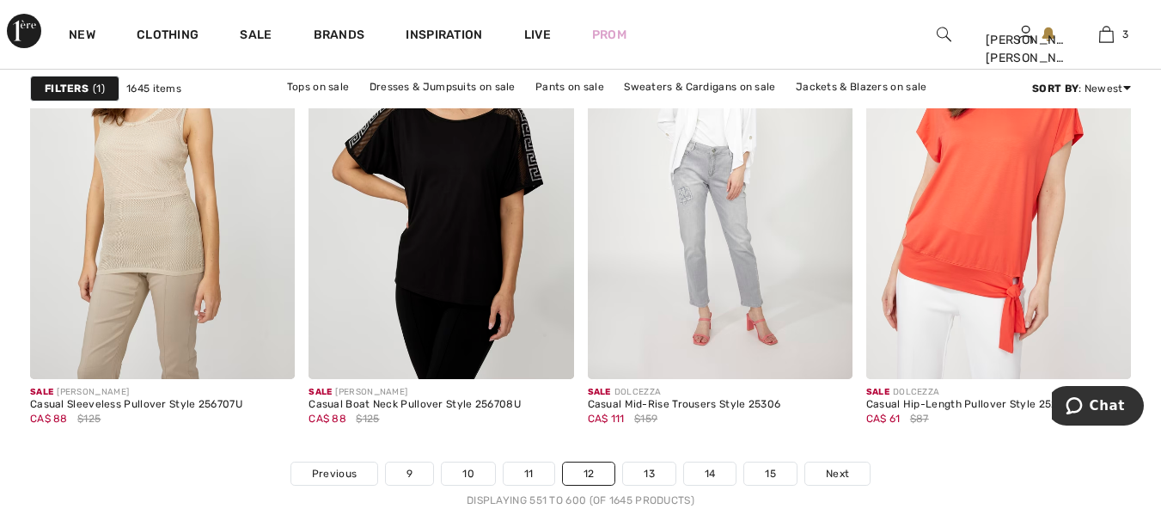
drag, startPoint x: 1168, startPoint y: 28, endPoint x: 1134, endPoint y: 439, distance: 412.1
click at [848, 468] on span "Next" at bounding box center [837, 473] width 23 height 15
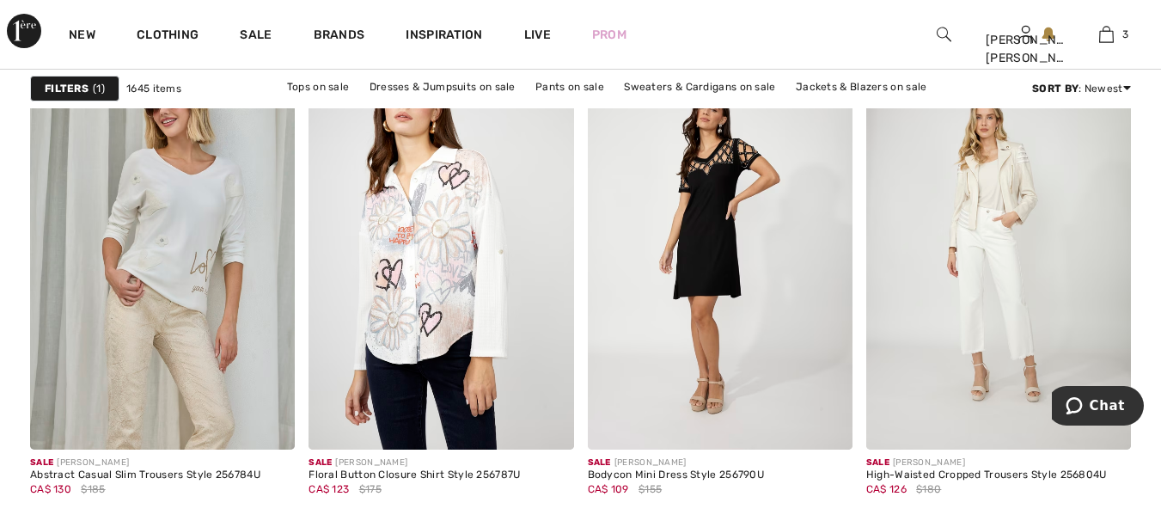
scroll to position [3015, 0]
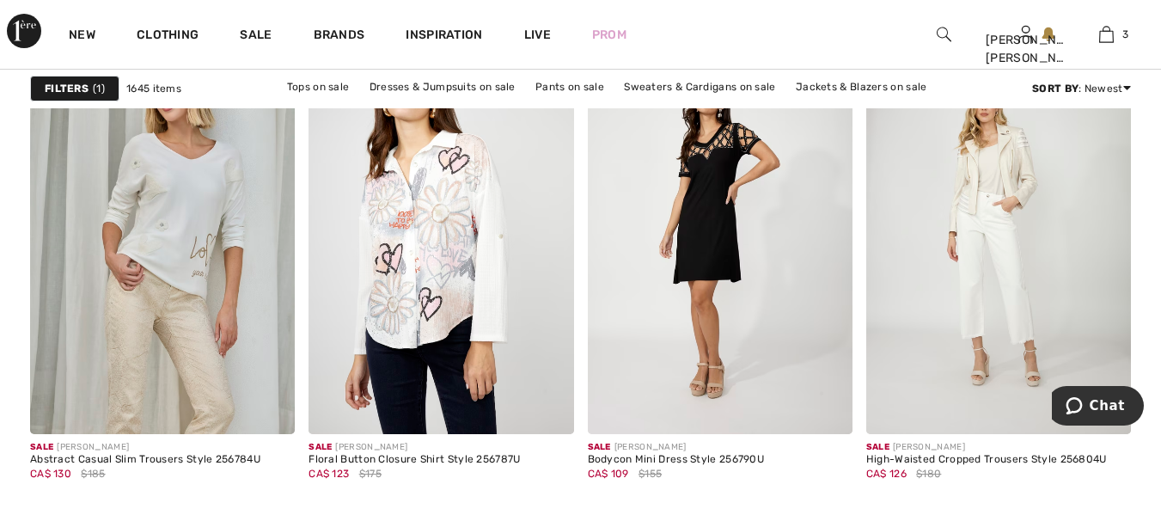
drag, startPoint x: 1169, startPoint y: 23, endPoint x: 1168, endPoint y: 191, distance: 167.6
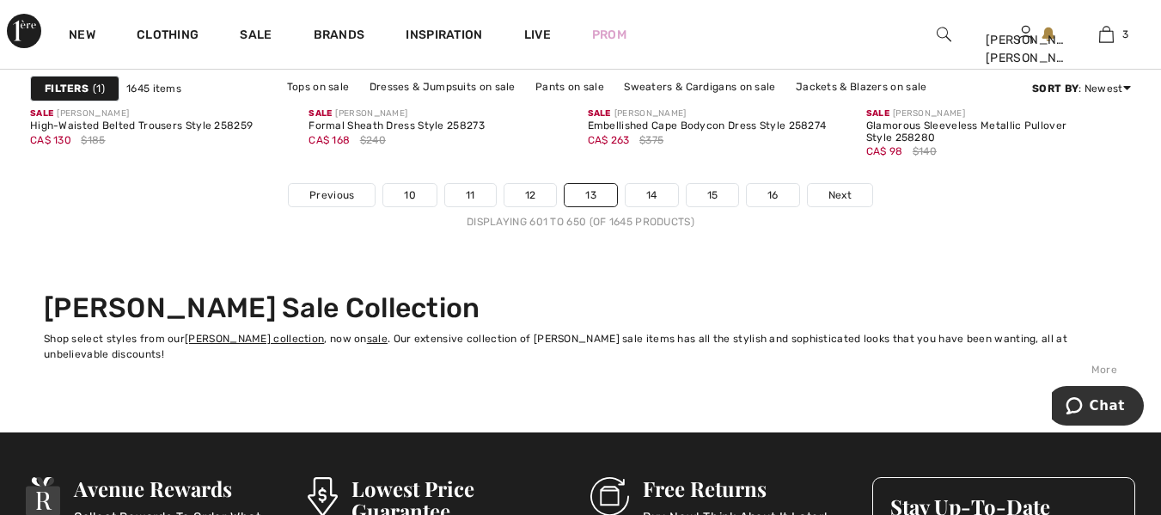
scroll to position [7653, 0]
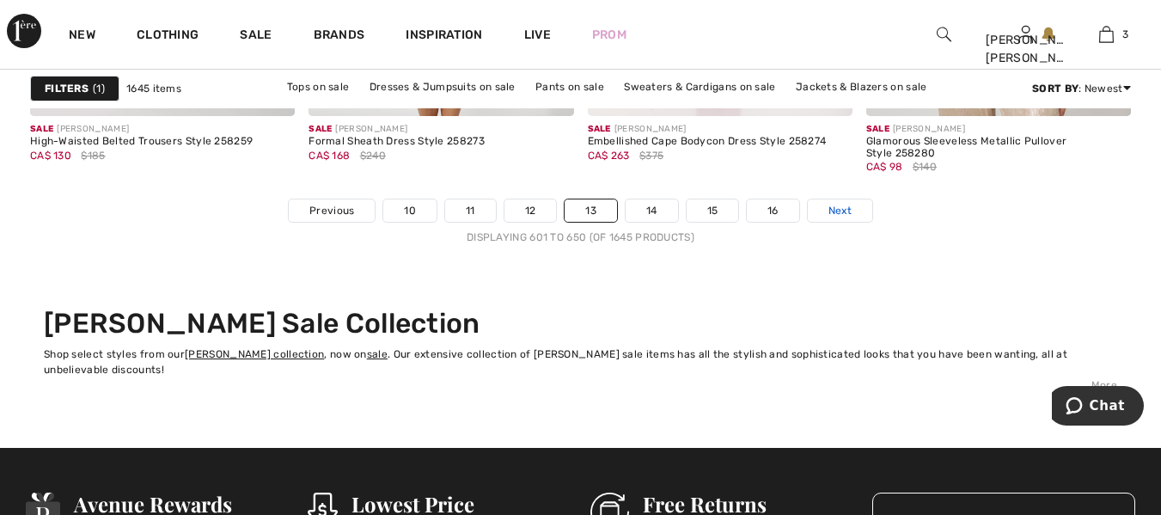
click at [852, 205] on span "Next" at bounding box center [839, 210] width 23 height 15
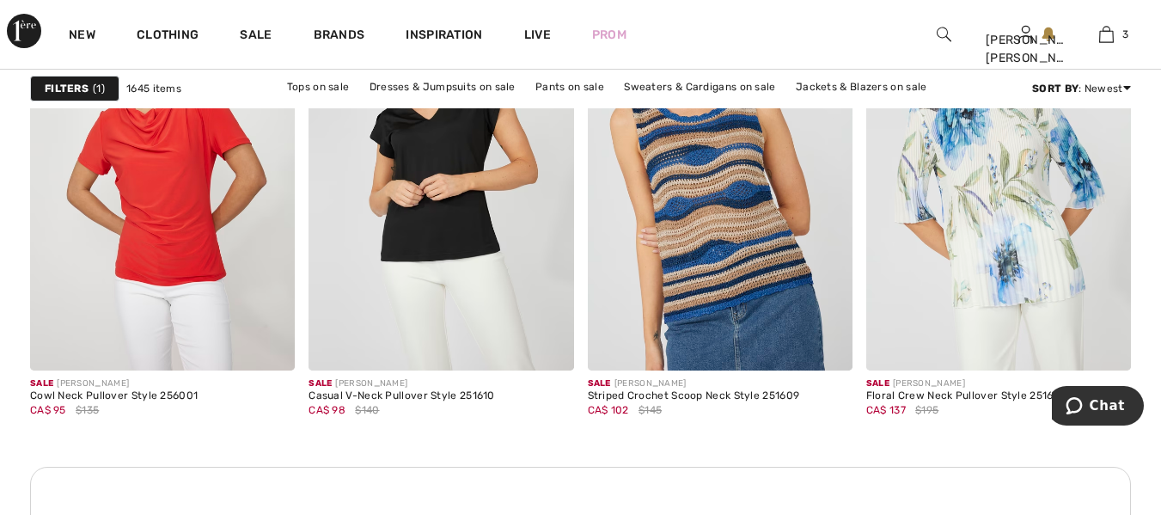
scroll to position [3541, 0]
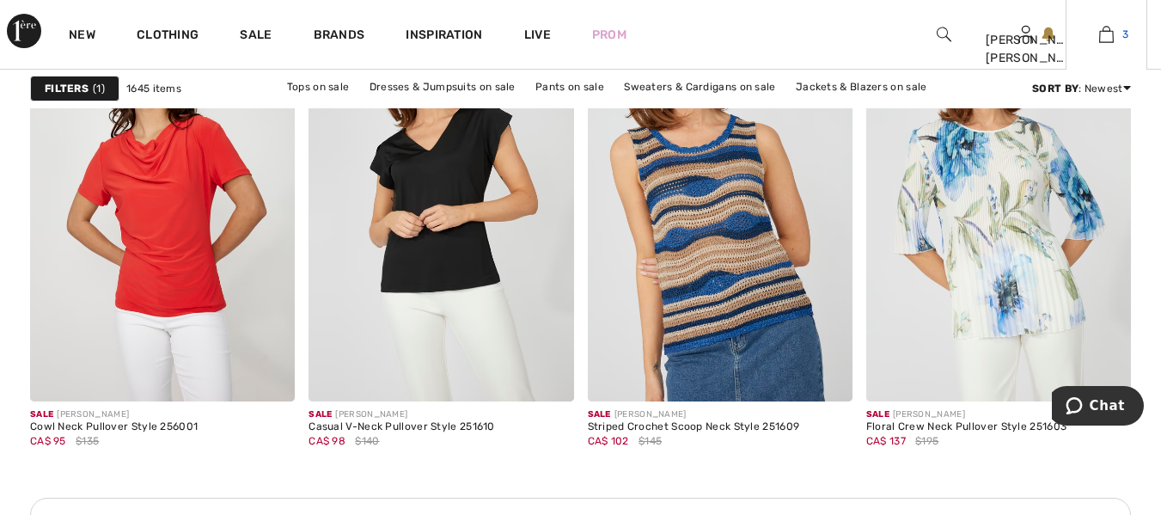
drag, startPoint x: 0, startPoint y: 0, endPoint x: 1145, endPoint y: 31, distance: 1145.8
